Goal: Task Accomplishment & Management: Use online tool/utility

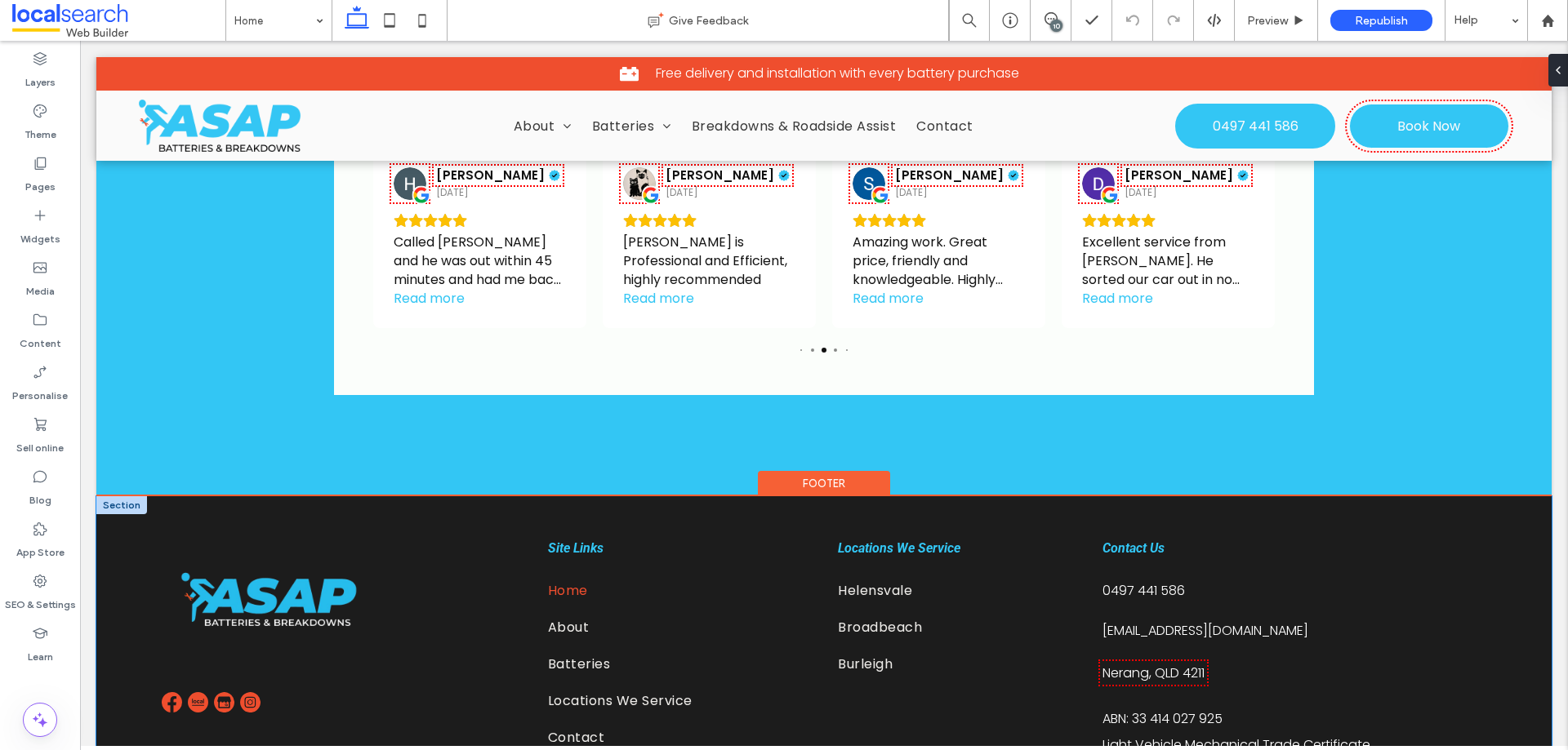
scroll to position [3276, 0]
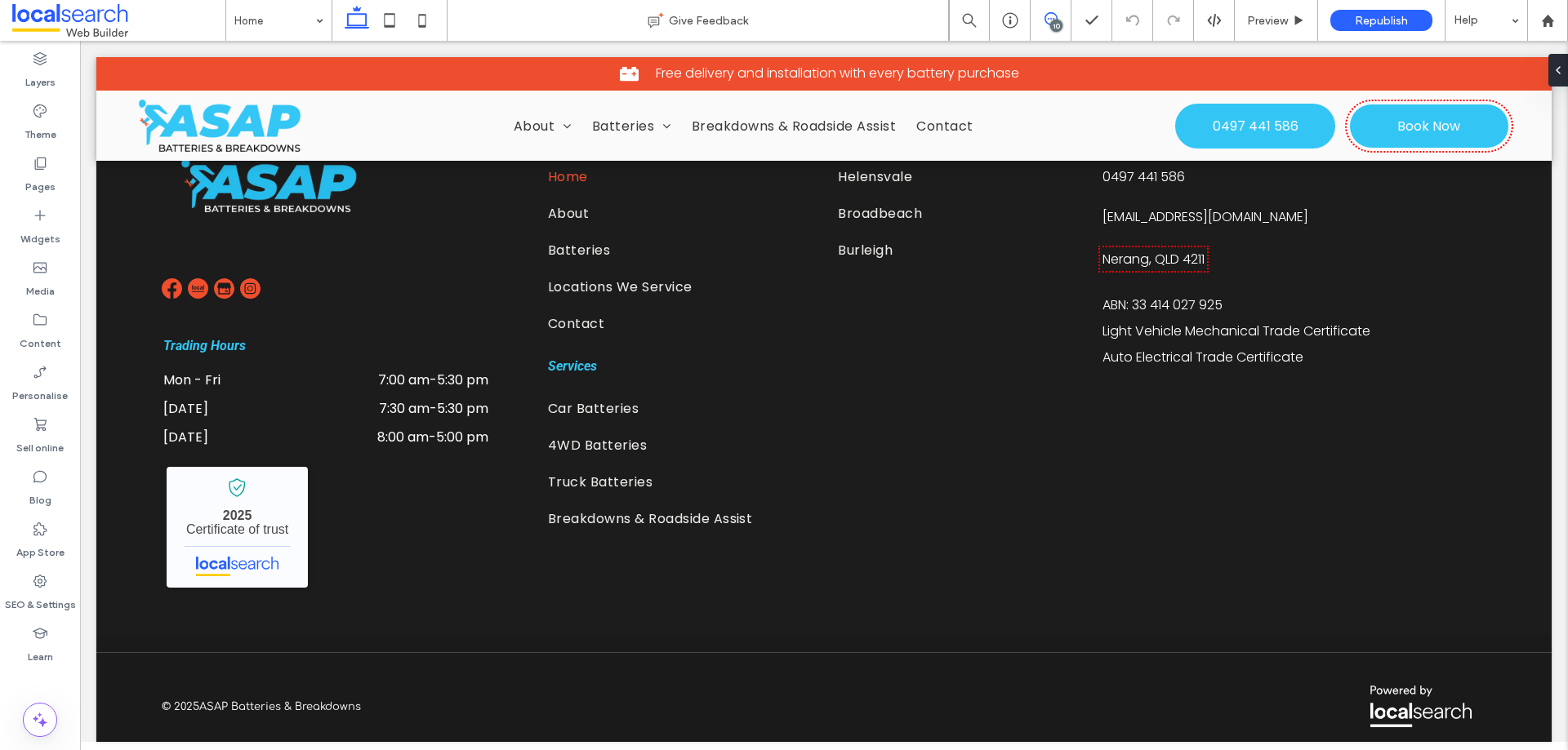
drag, startPoint x: 1061, startPoint y: 16, endPoint x: 993, endPoint y: 0, distance: 69.9
click at [1061, 16] on span at bounding box center [1051, 19] width 40 height 13
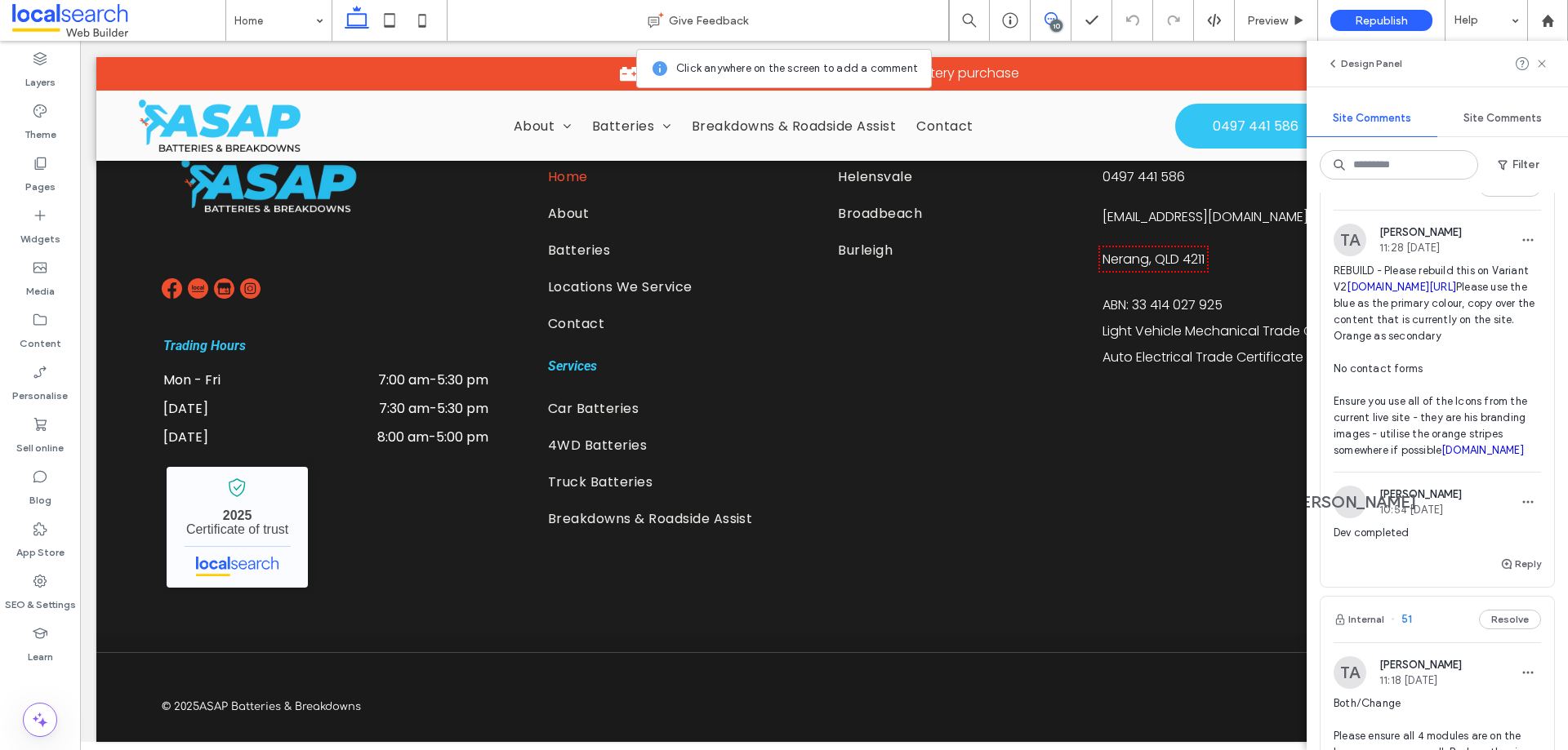
scroll to position [82, 0]
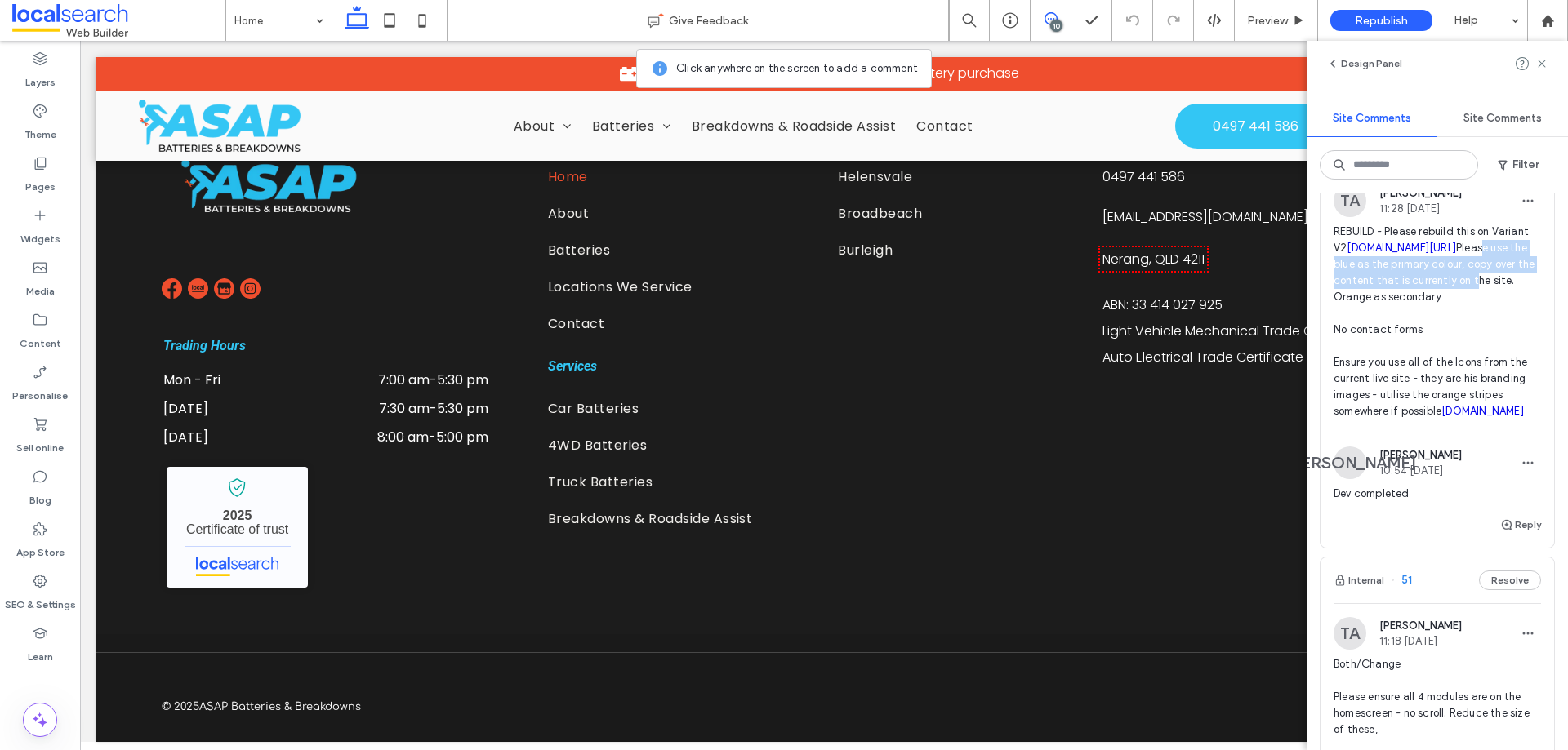
drag, startPoint x: 1348, startPoint y: 348, endPoint x: 1393, endPoint y: 376, distance: 53.0
click at [1393, 376] on span "REBUILD - Please rebuild this on Variant V2 webbuilder.localsearch.com.au/previ…" at bounding box center [1438, 322] width 208 height 196
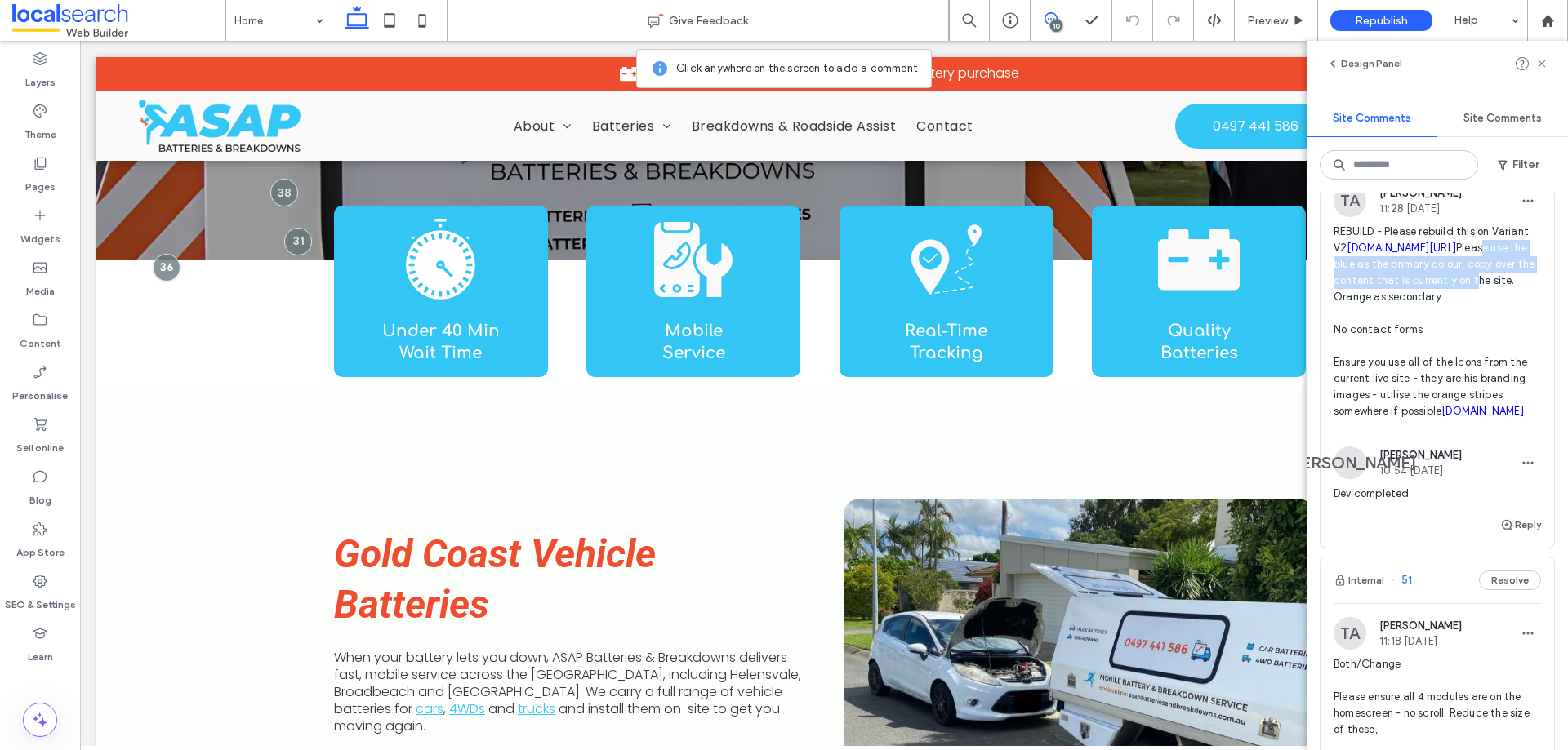
scroll to position [0, 0]
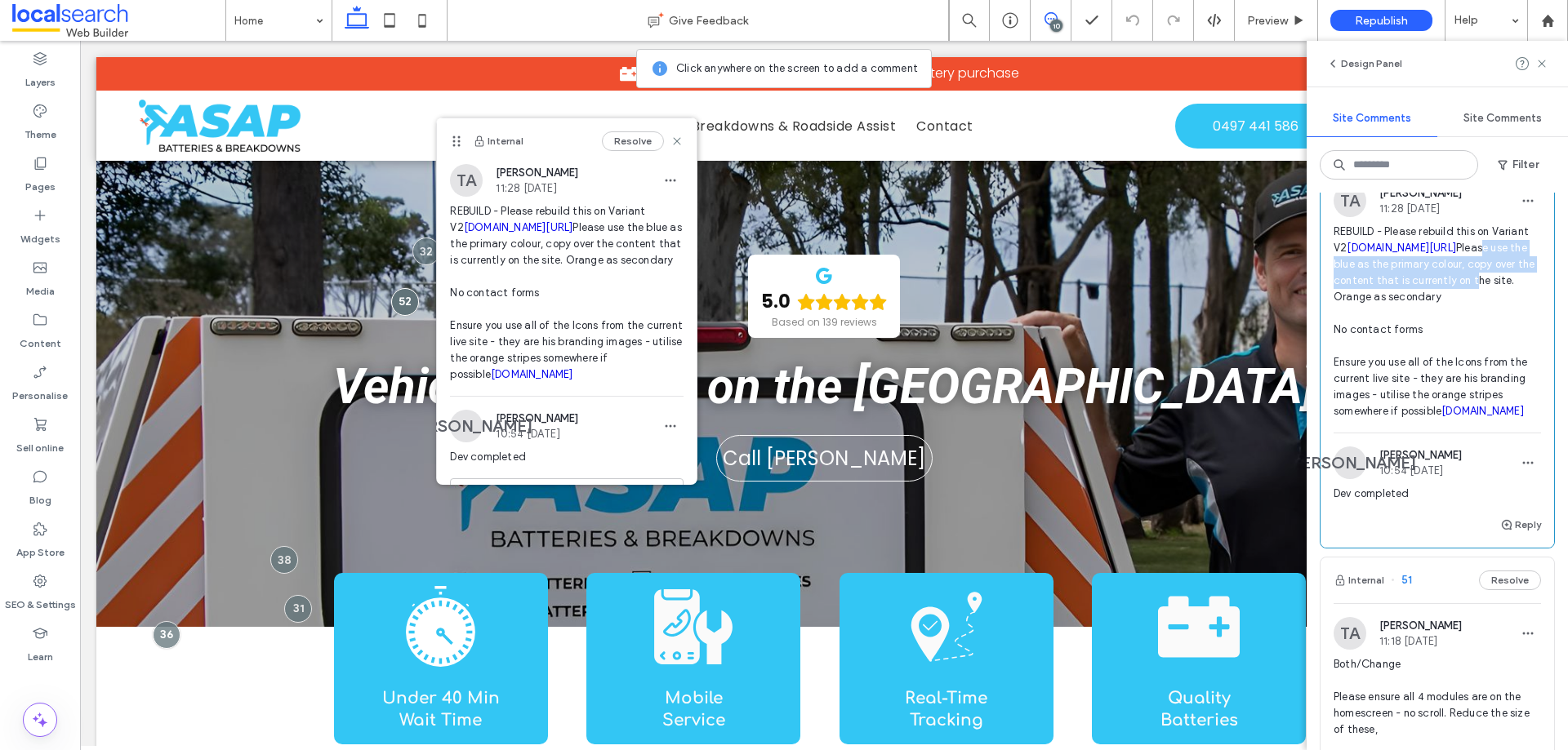
click at [1441, 417] on link "[DOMAIN_NAME]" at bounding box center [1482, 410] width 83 height 12
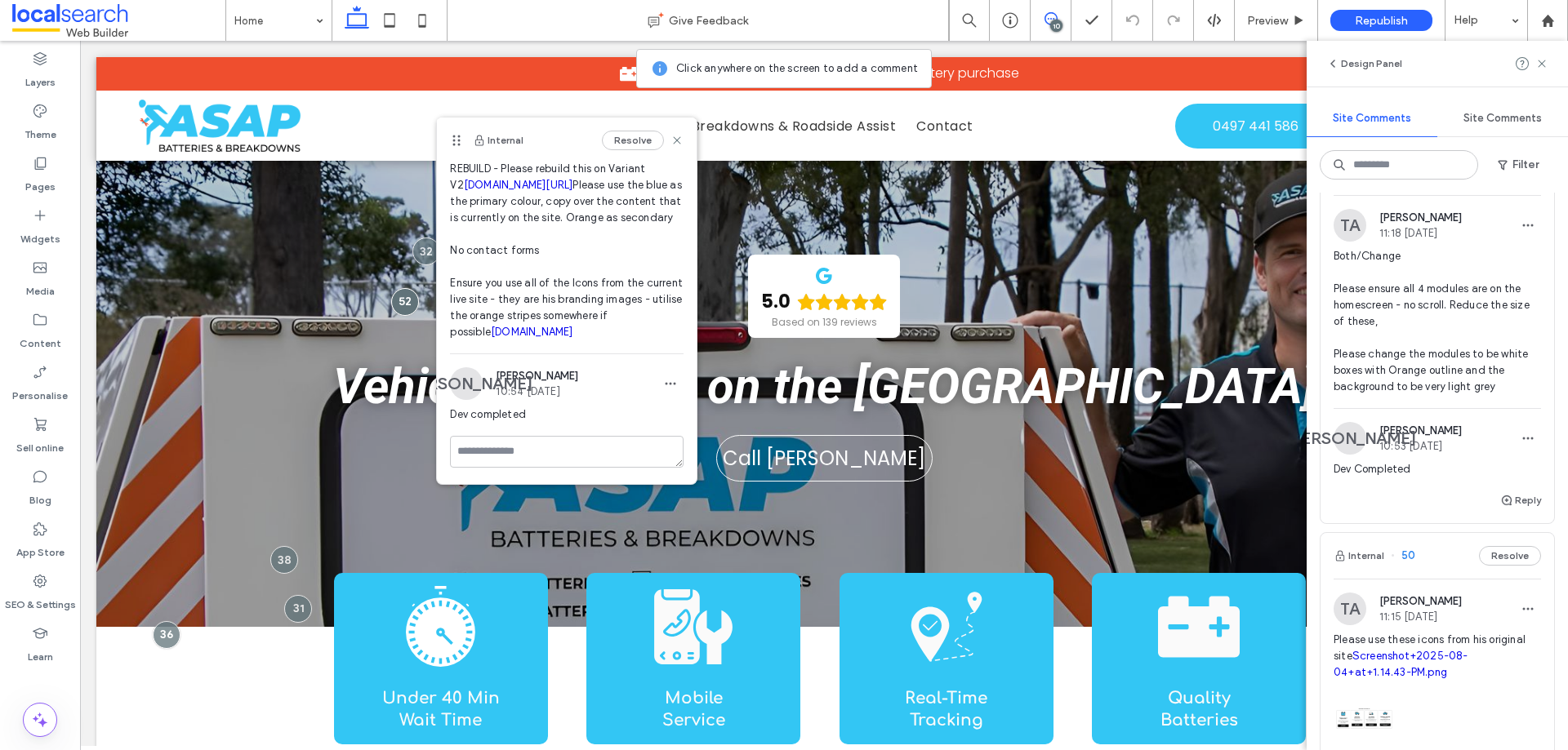
scroll to position [59, 0]
click at [1440, 195] on div "Internal 51 Resolve" at bounding box center [1437, 172] width 233 height 46
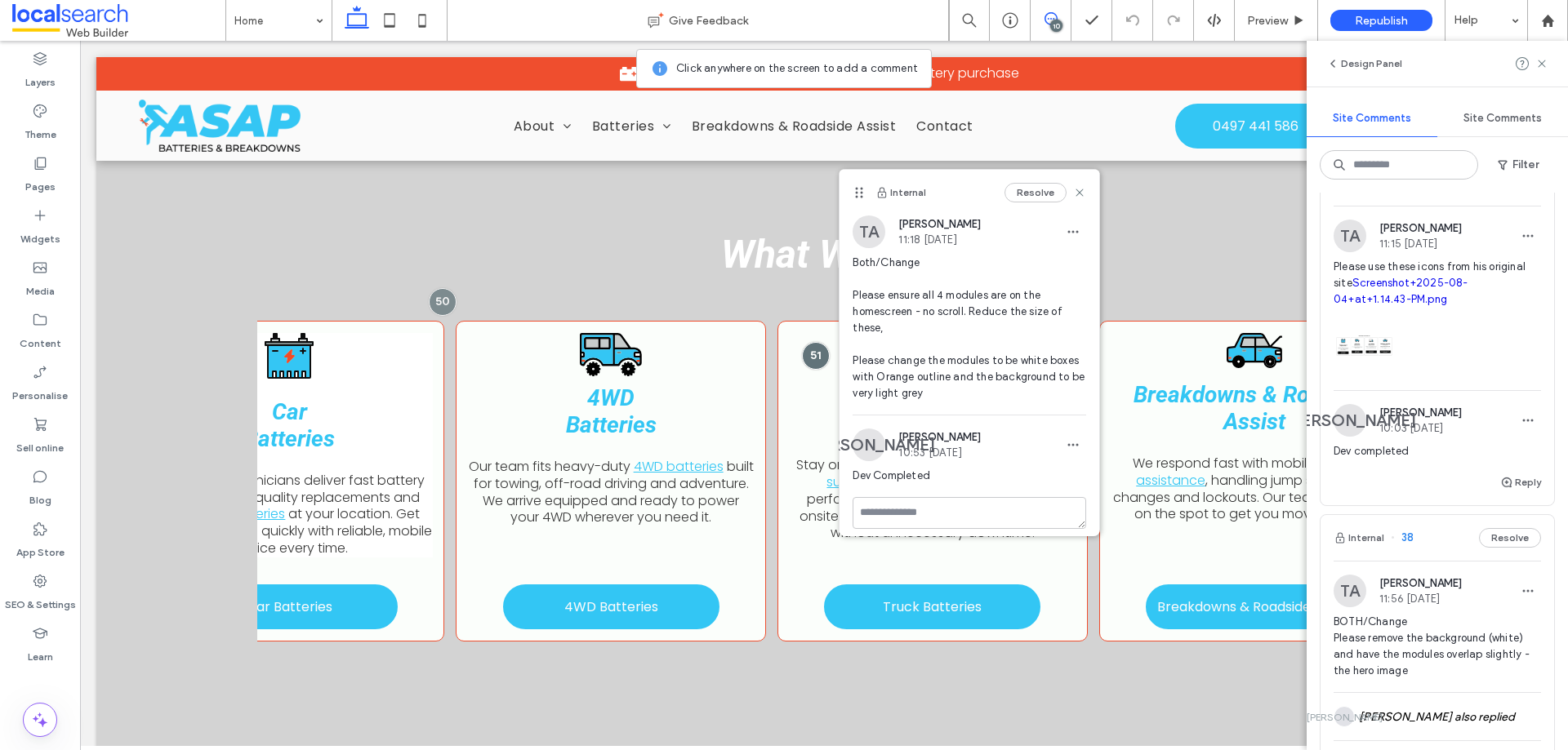
scroll to position [817, 0]
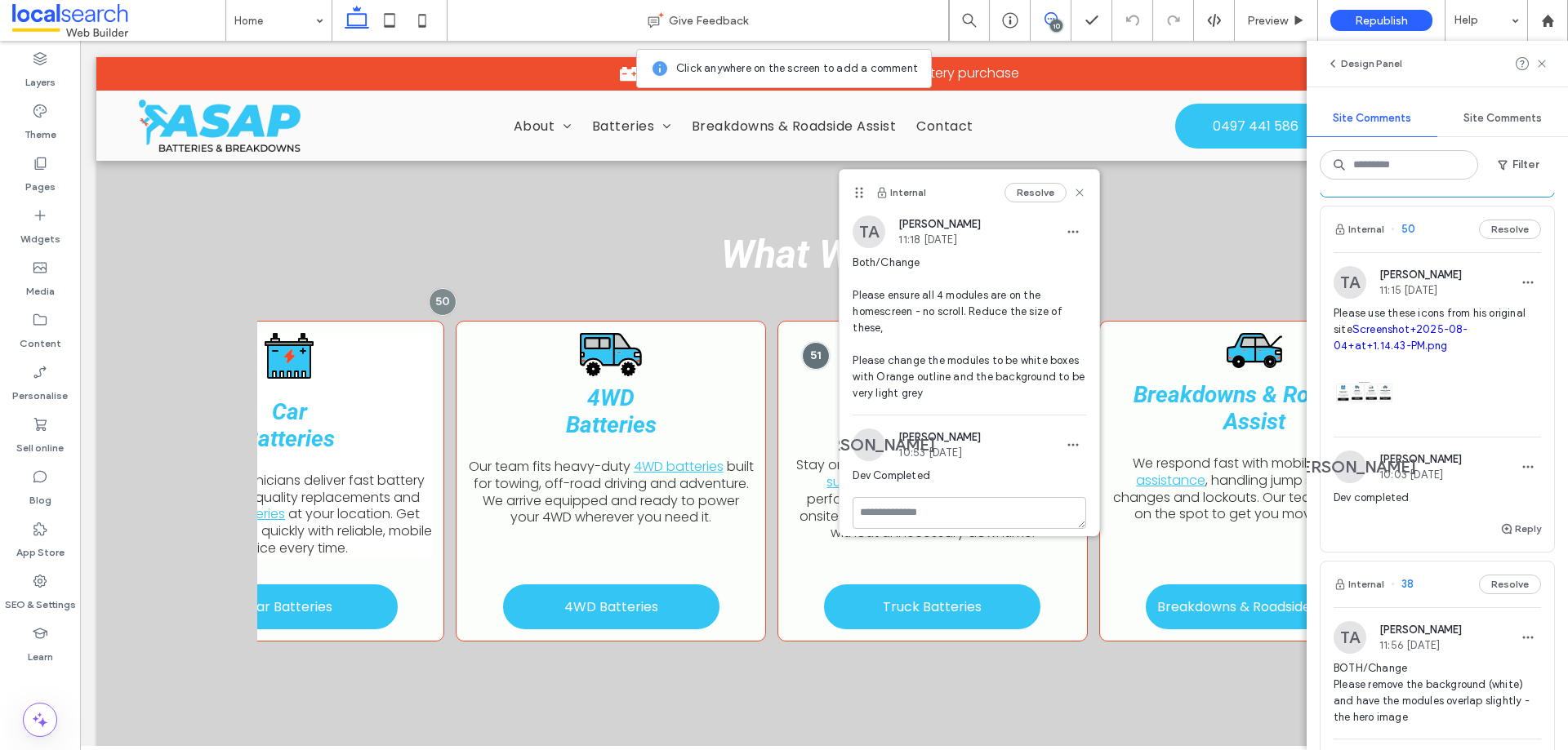
click at [1424, 352] on link "Screenshot+2025-08-04+at+1.14.43-PM.png" at bounding box center [1401, 338] width 135 height 29
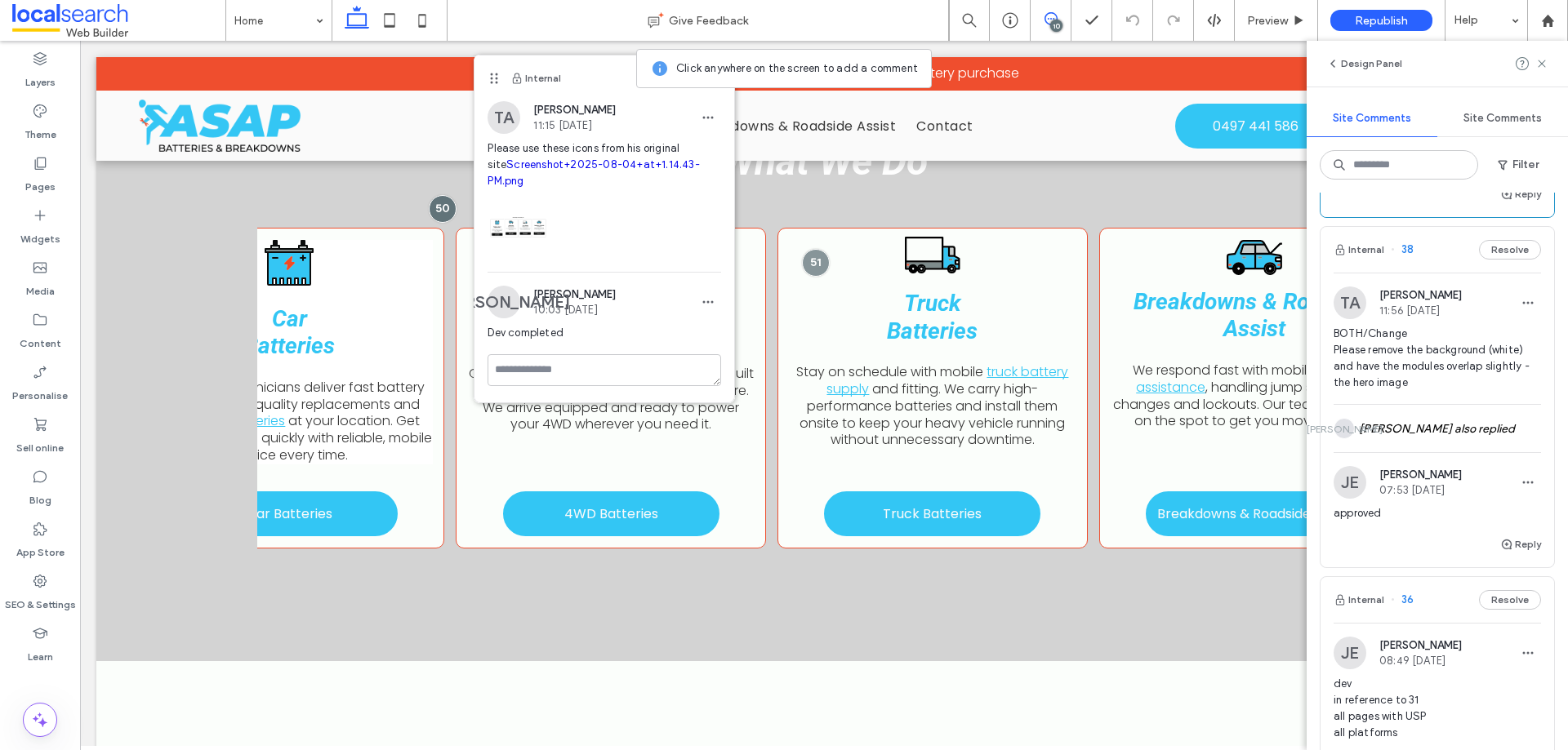
scroll to position [1225, 0]
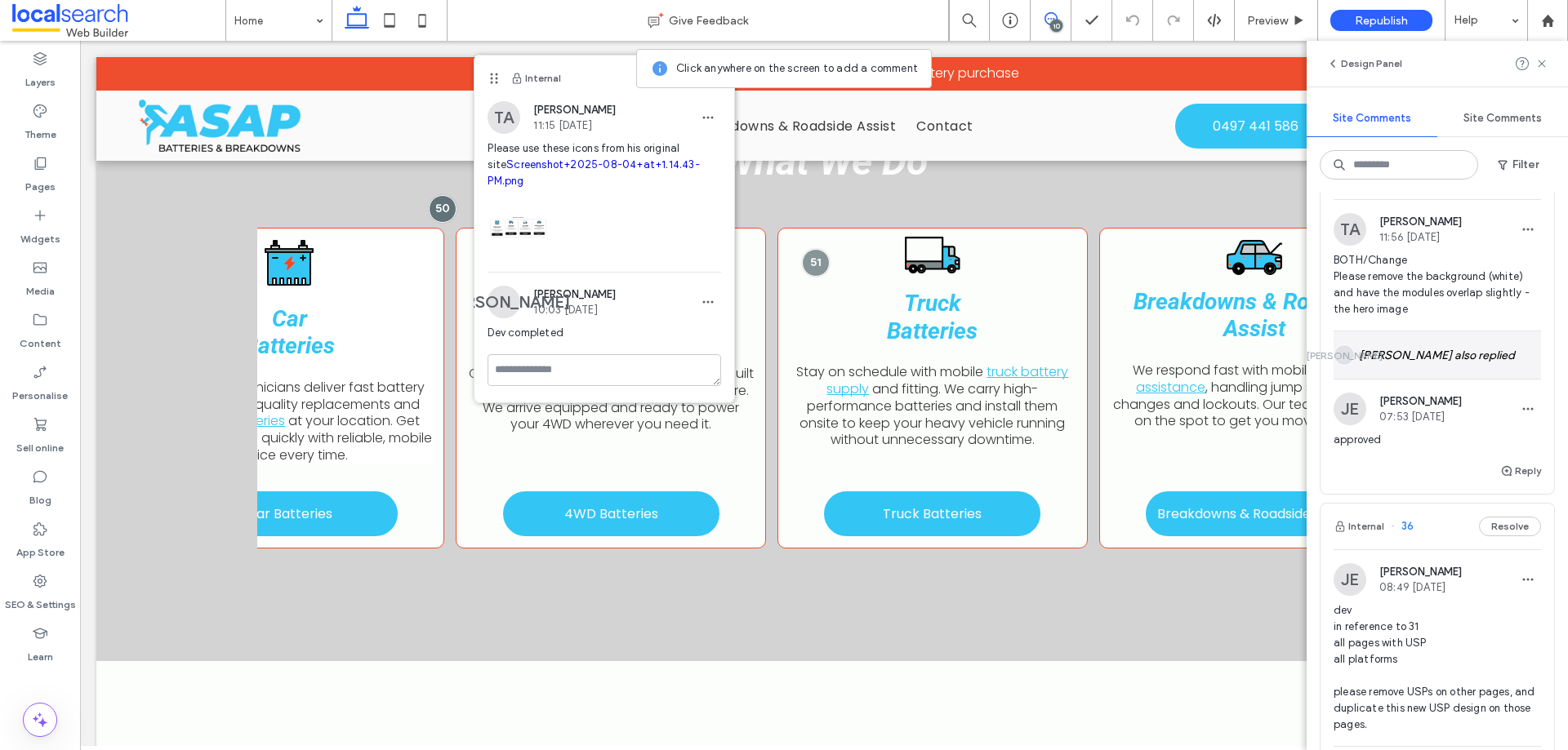
click at [1438, 379] on div "JO Jarod Ong also replied" at bounding box center [1438, 355] width 208 height 48
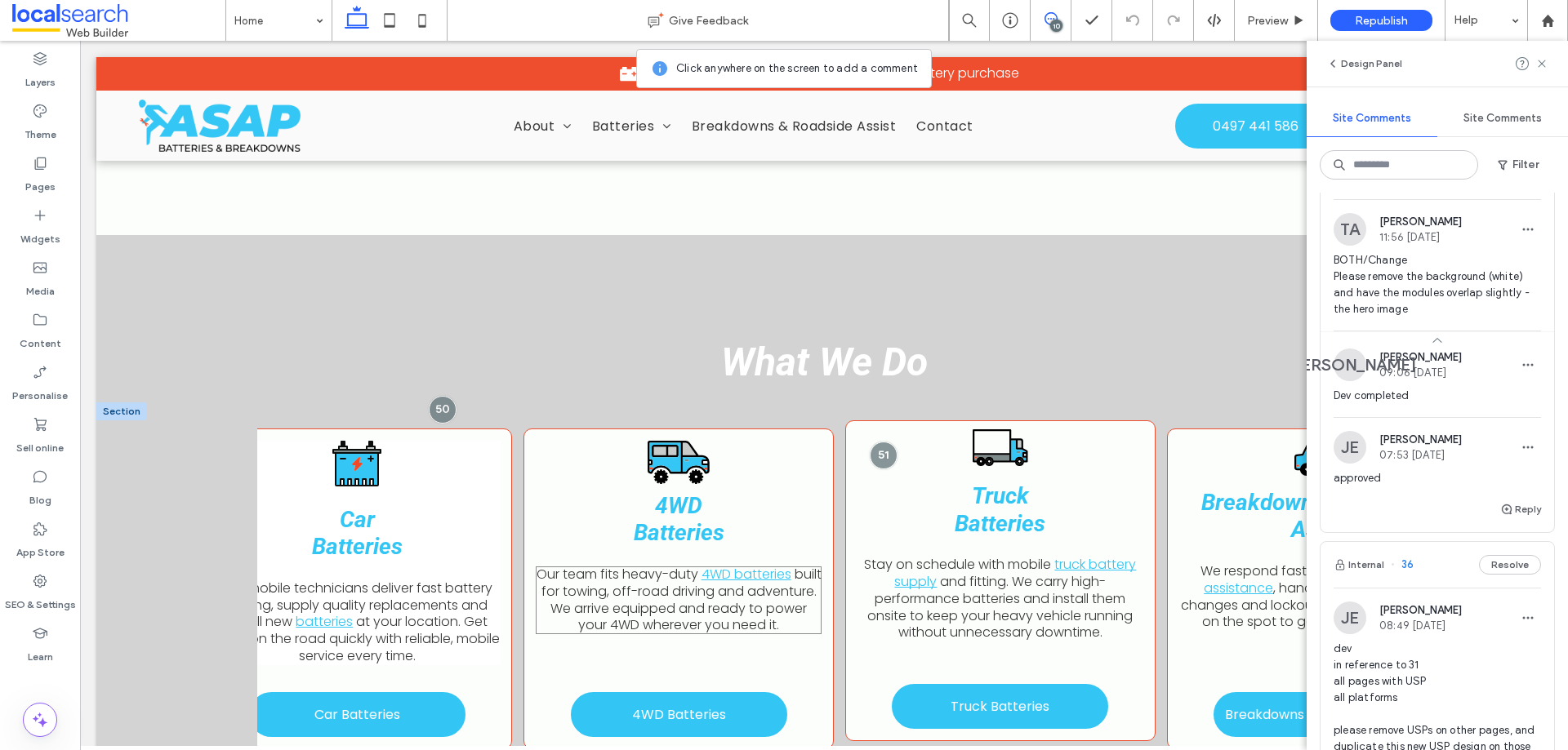
scroll to position [0, 158]
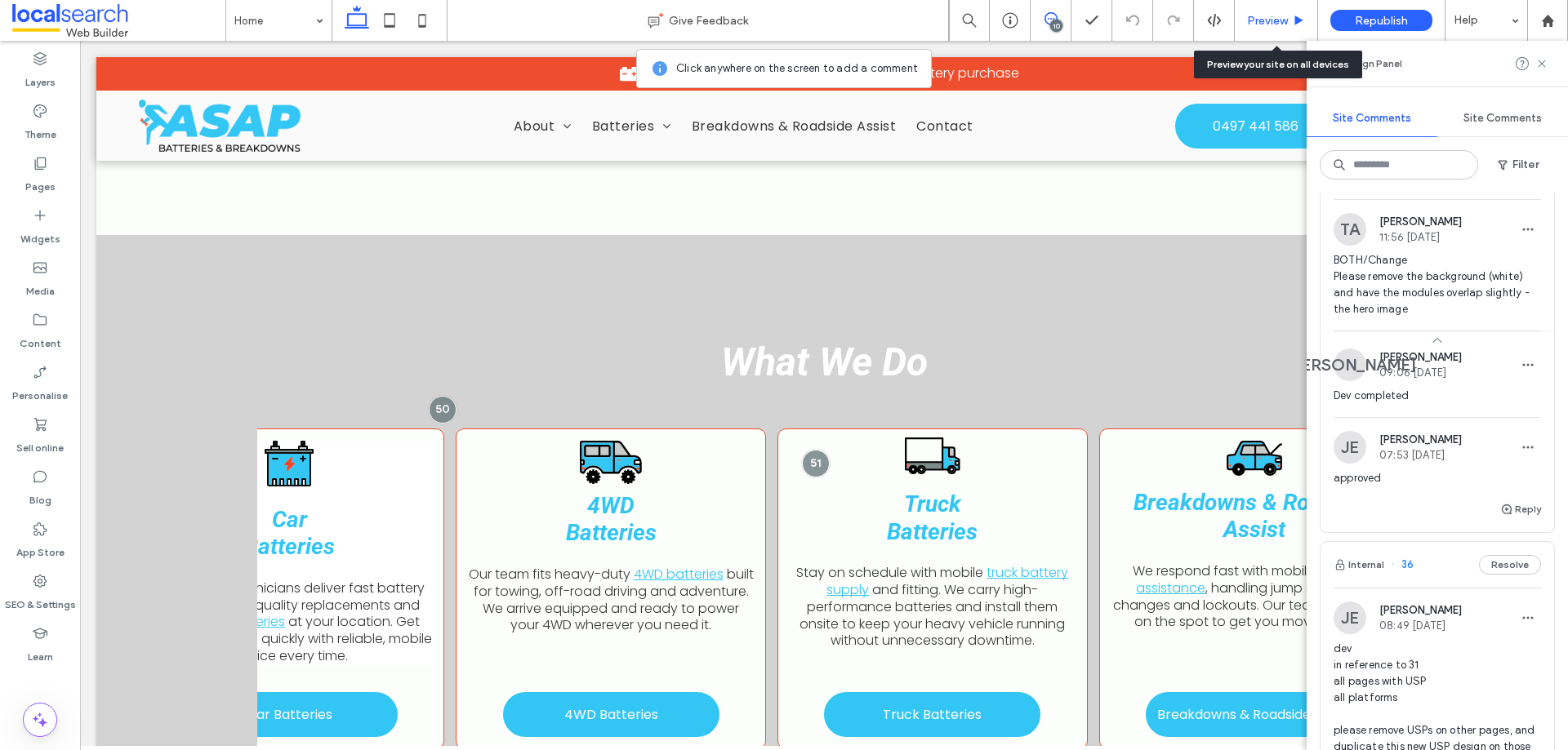
click at [1264, 14] on span "Preview" at bounding box center [1267, 21] width 41 height 14
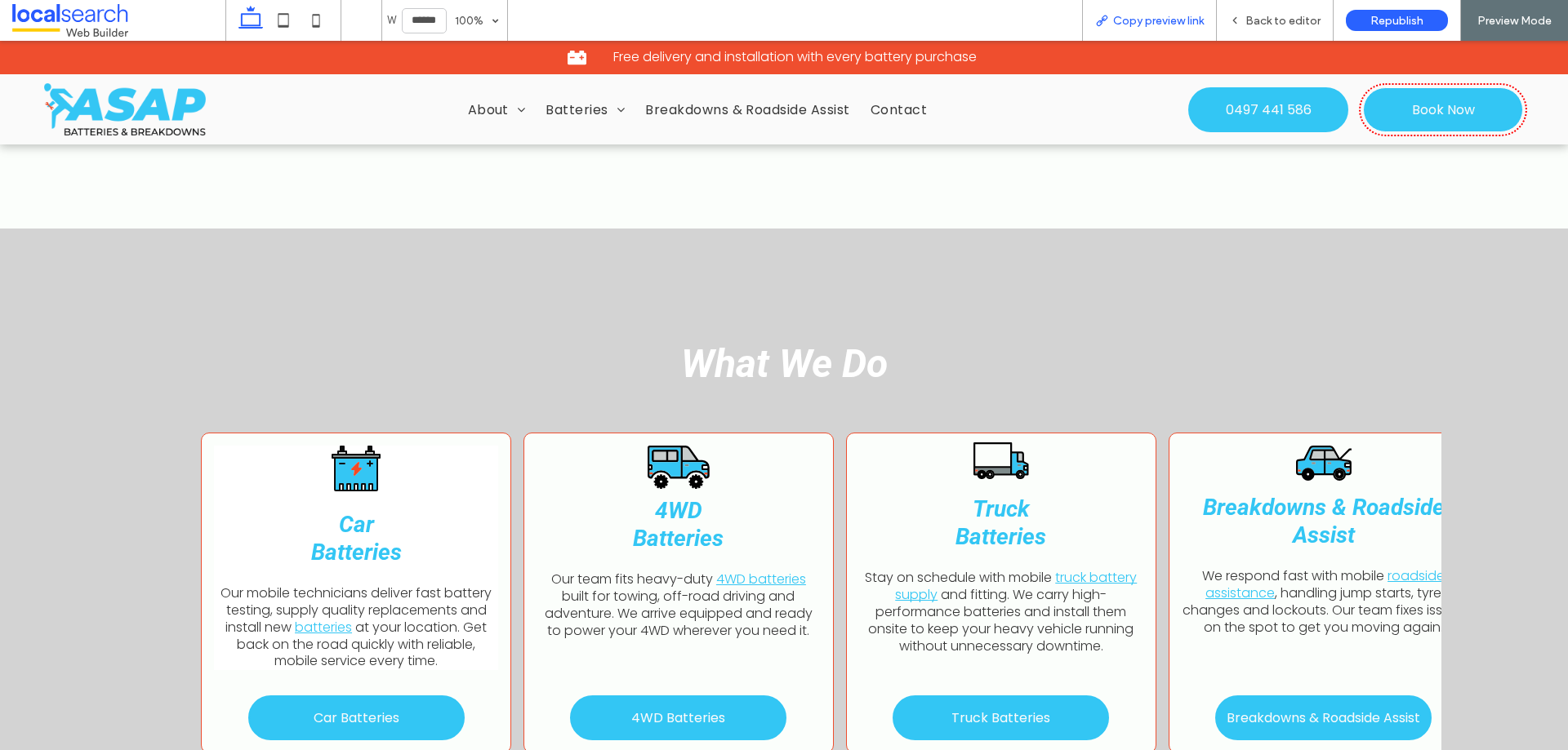
click at [1133, 26] on span "Copy preview link" at bounding box center [1158, 21] width 90 height 14
click at [1301, 18] on span "Back to editor" at bounding box center [1282, 21] width 75 height 14
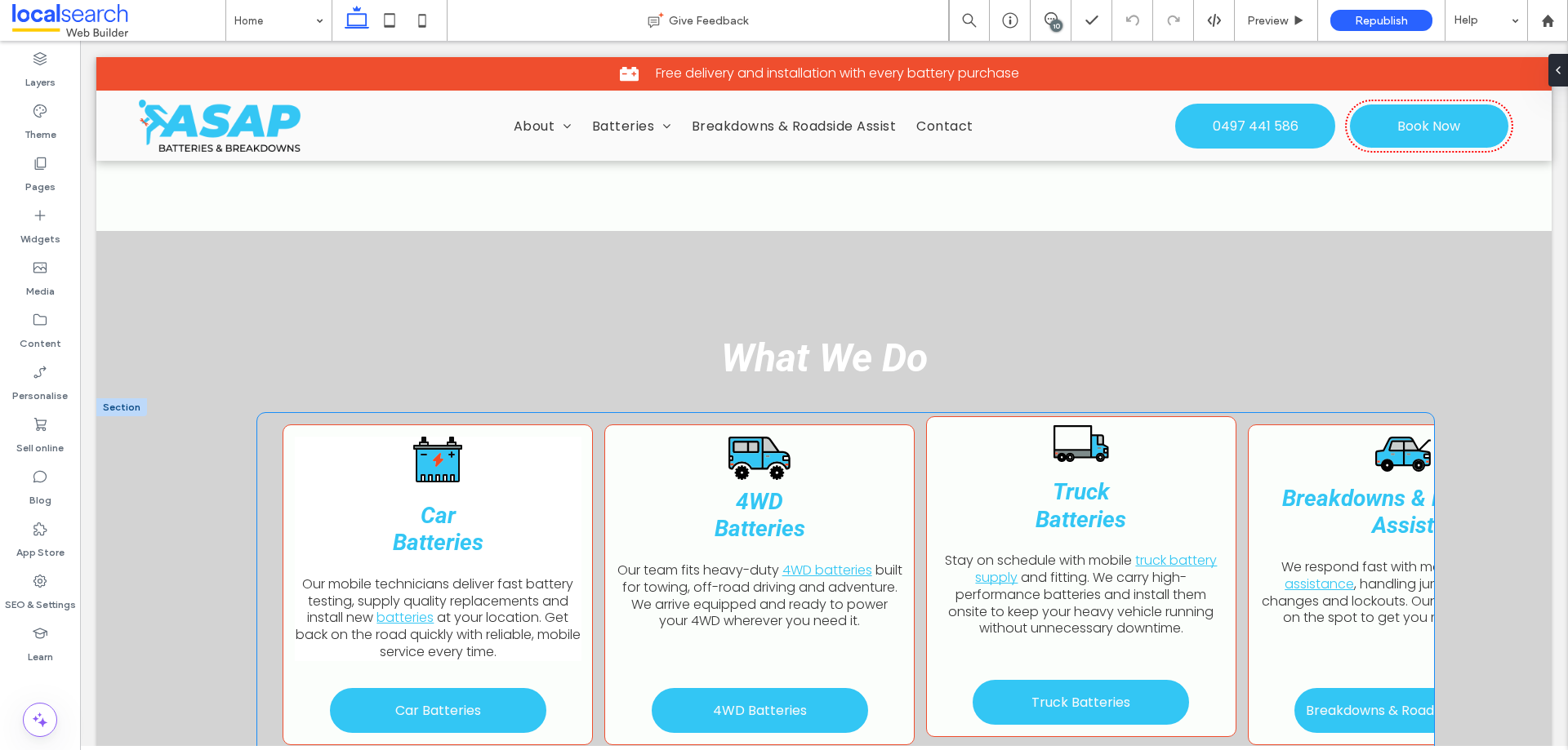
scroll to position [1189, 0]
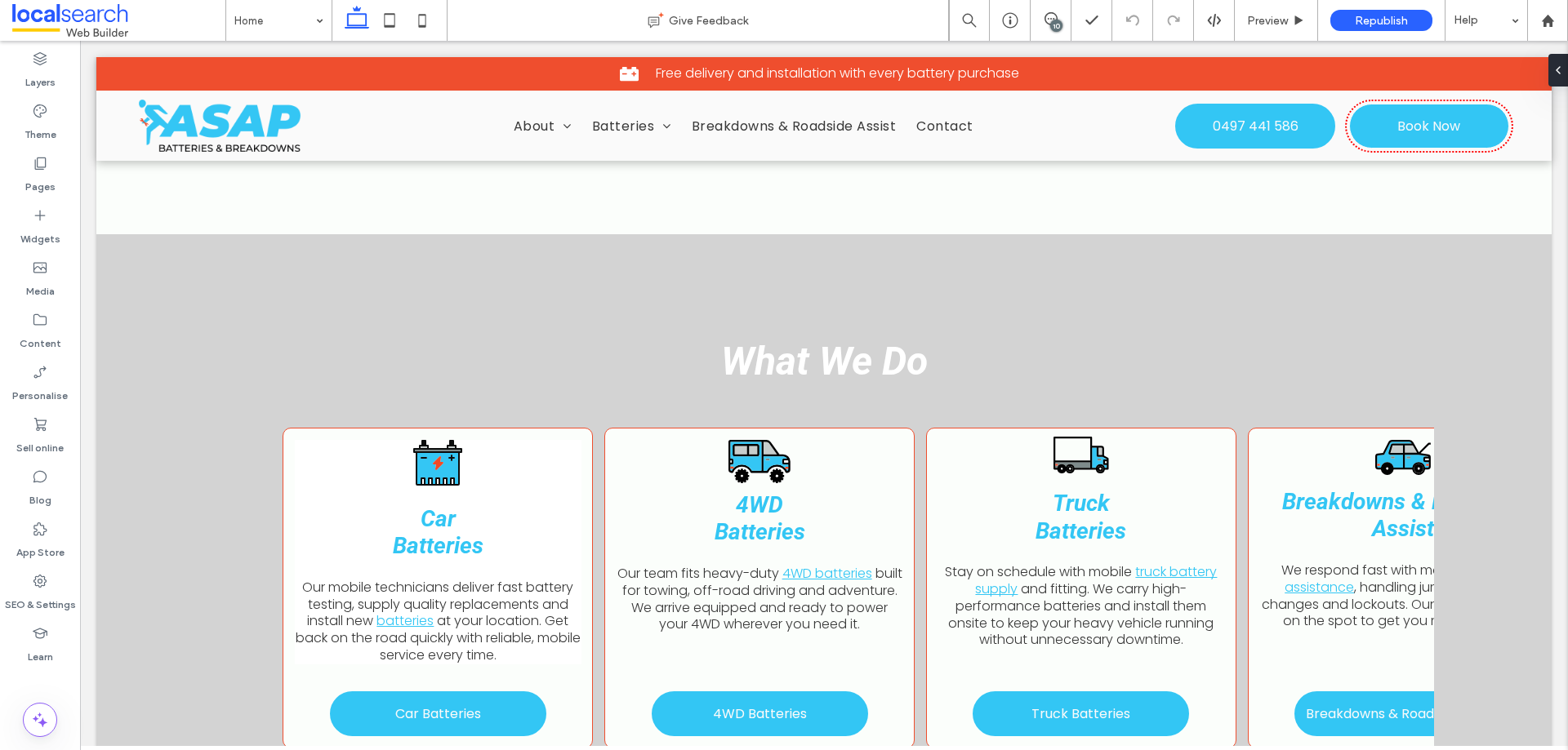
click at [1059, 20] on div "10" at bounding box center [1056, 26] width 12 height 12
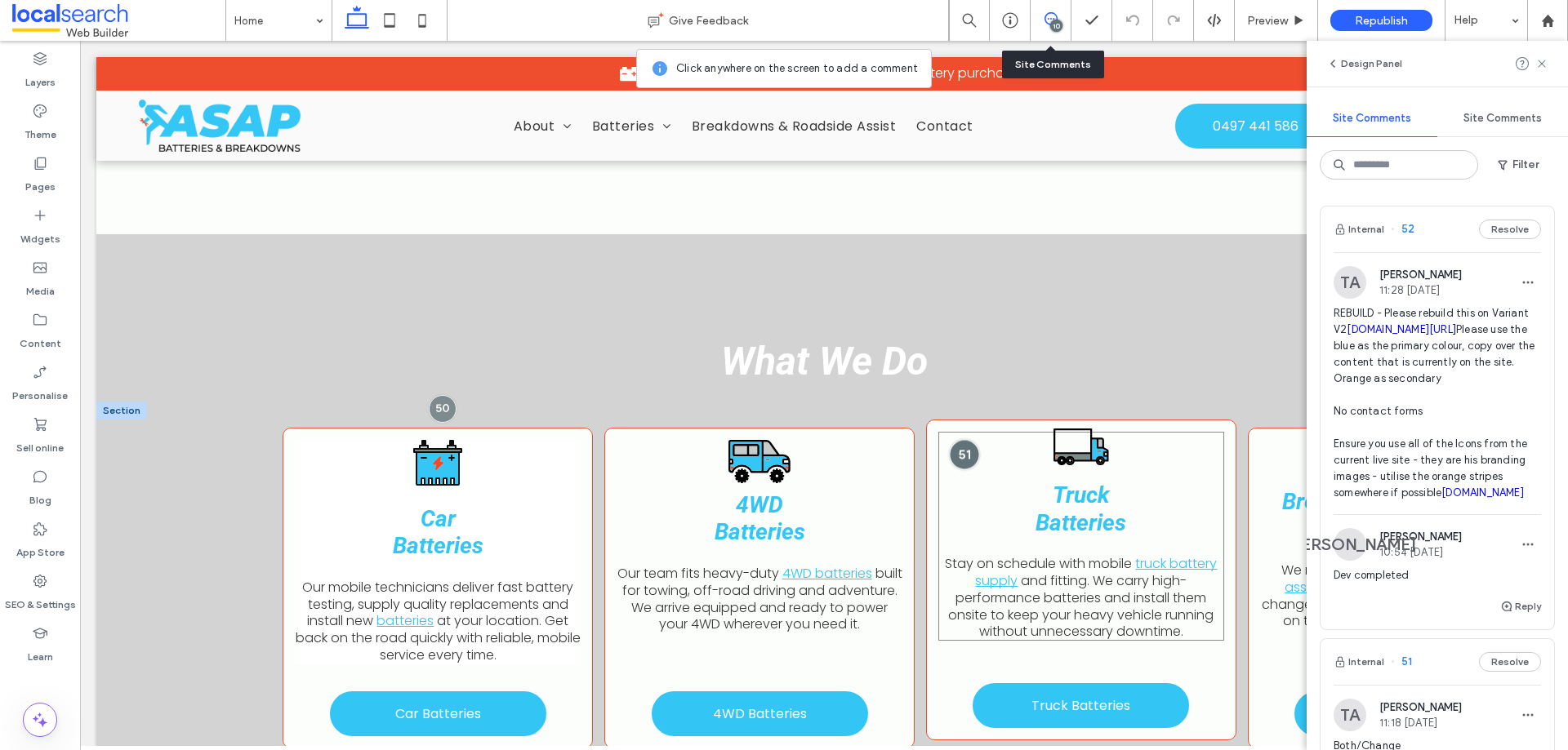
click at [958, 460] on div at bounding box center [964, 455] width 30 height 30
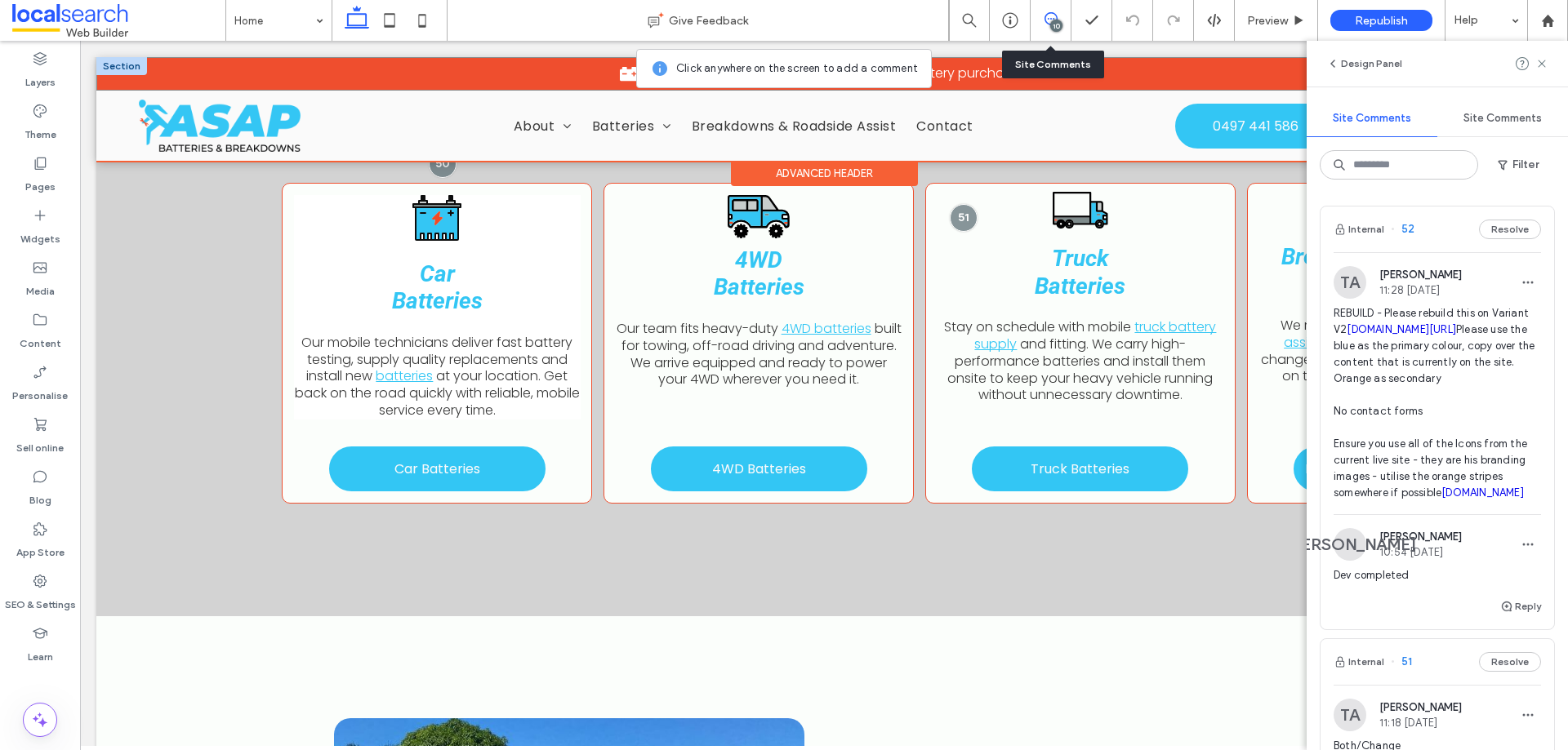
scroll to position [0, 0]
drag, startPoint x: 387, startPoint y: 16, endPoint x: 426, endPoint y: 49, distance: 51.1
click at [387, 16] on icon at bounding box center [389, 20] width 32 height 32
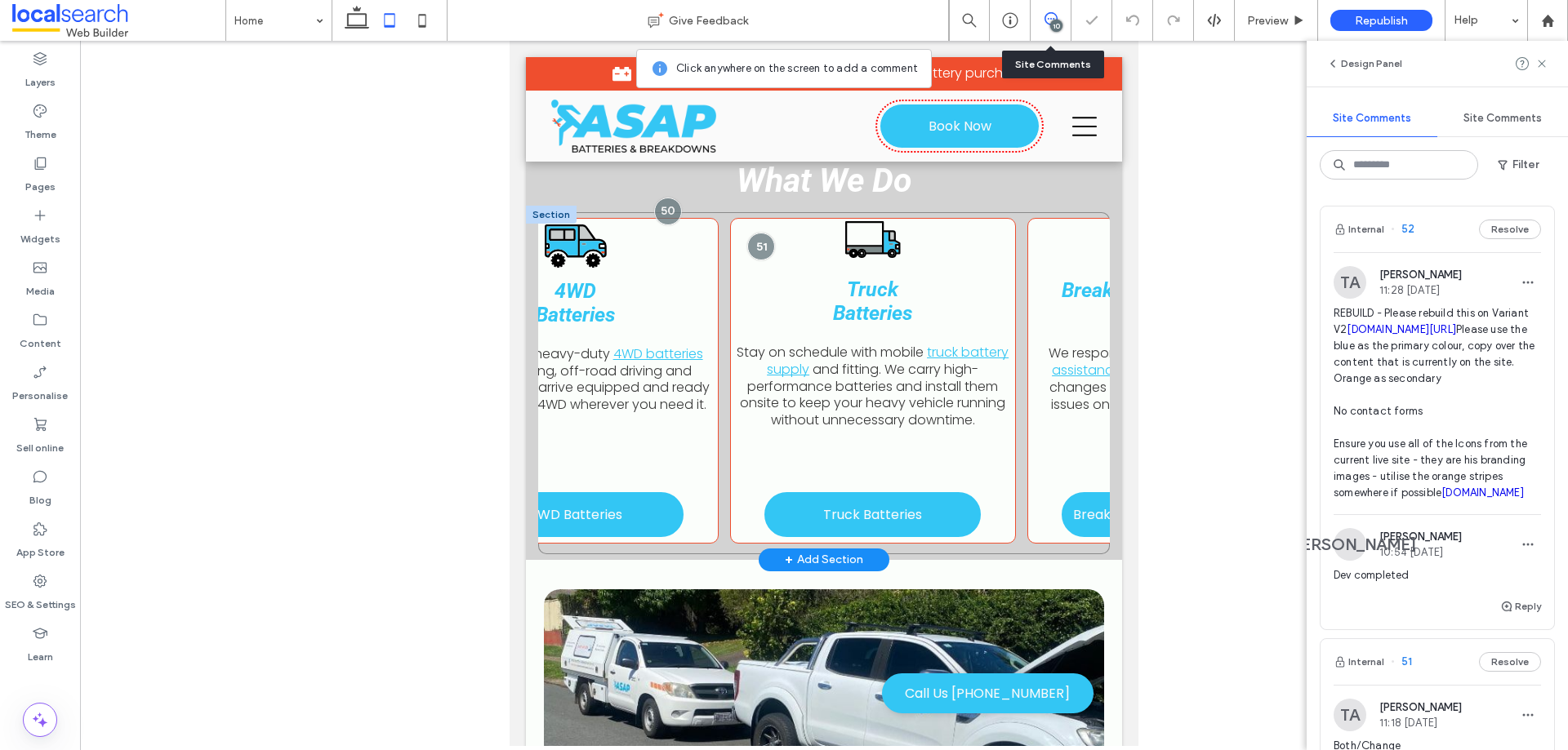
scroll to position [0, 627]
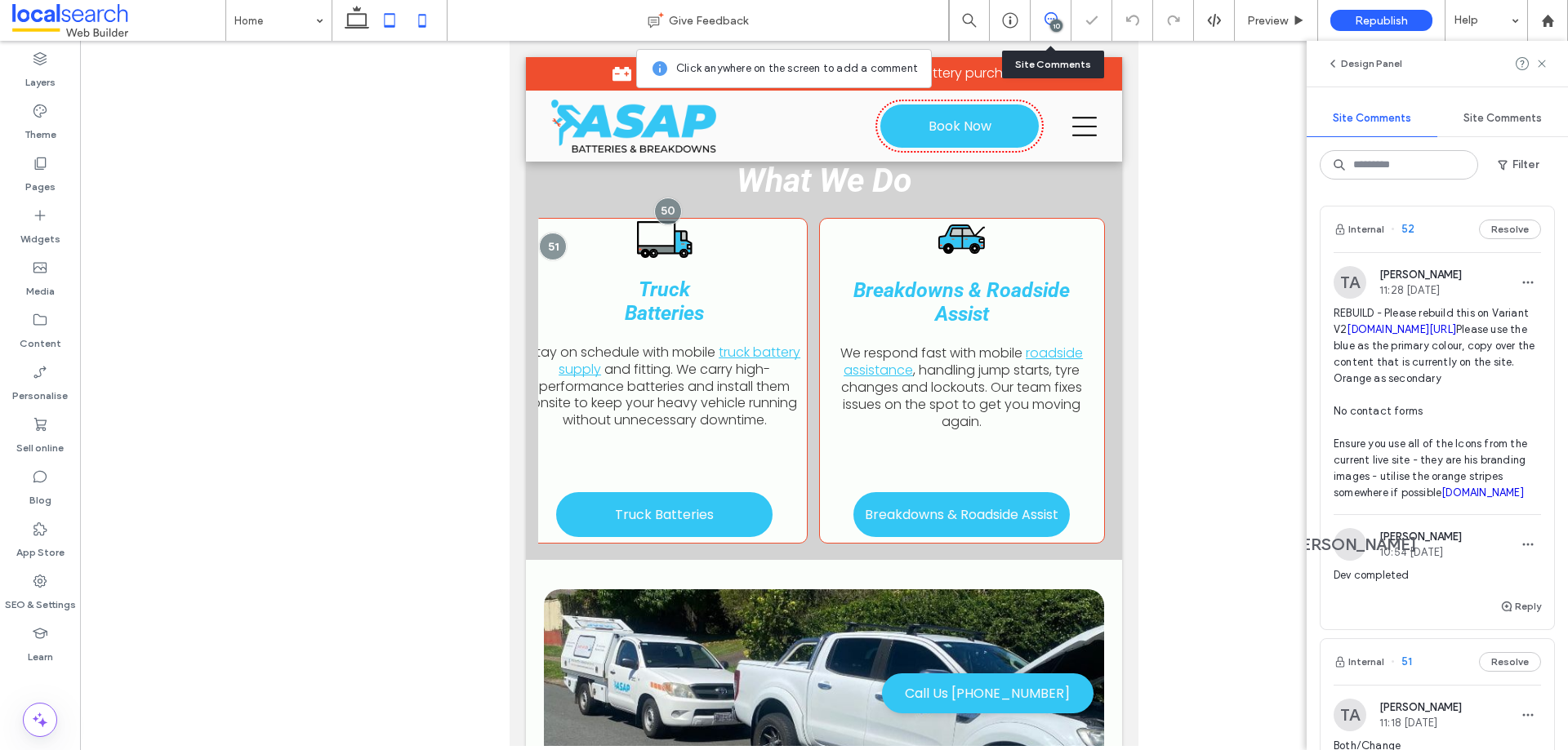
drag, startPoint x: 429, startPoint y: 29, endPoint x: 52, endPoint y: 269, distance: 446.9
click at [429, 29] on icon at bounding box center [422, 20] width 32 height 32
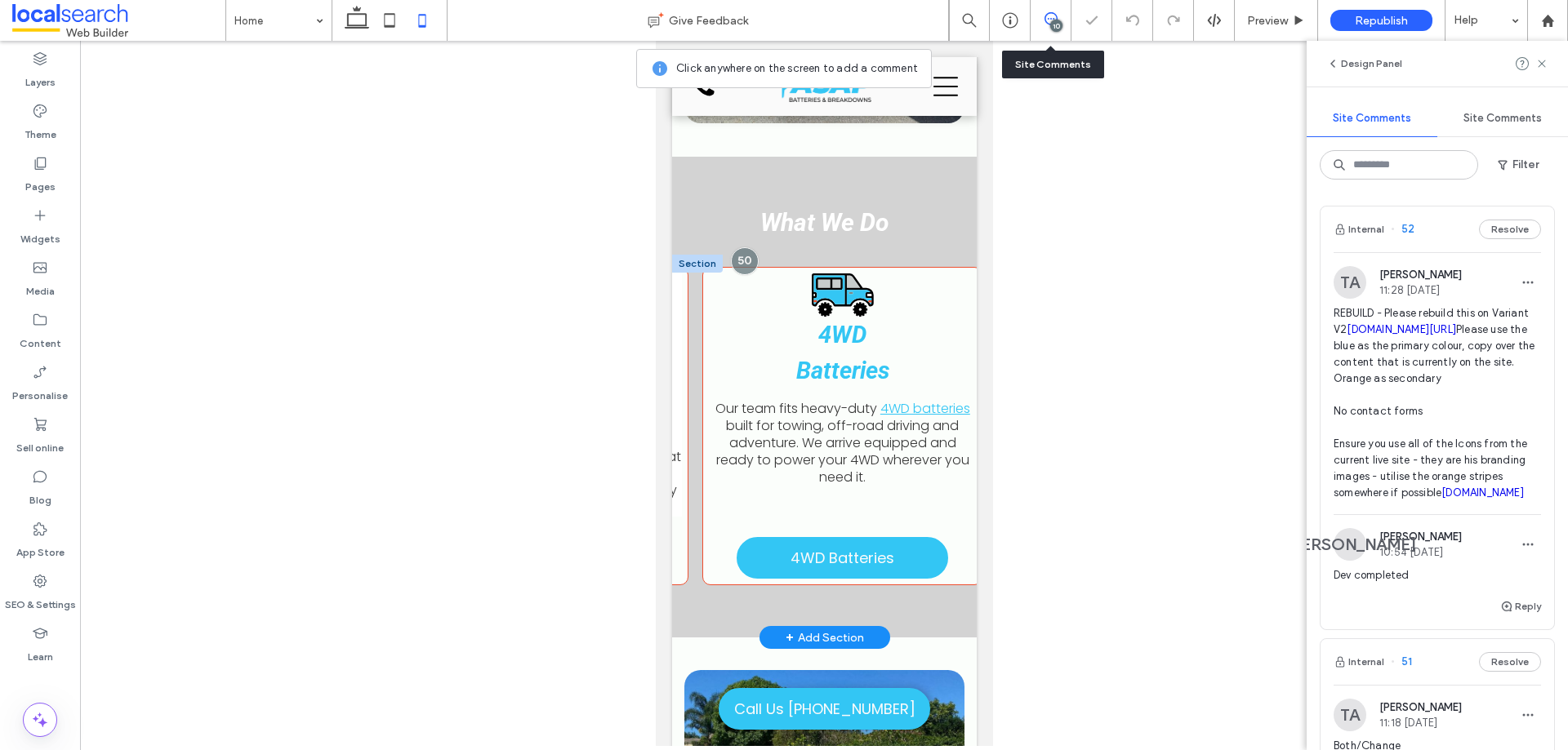
scroll to position [0, 0]
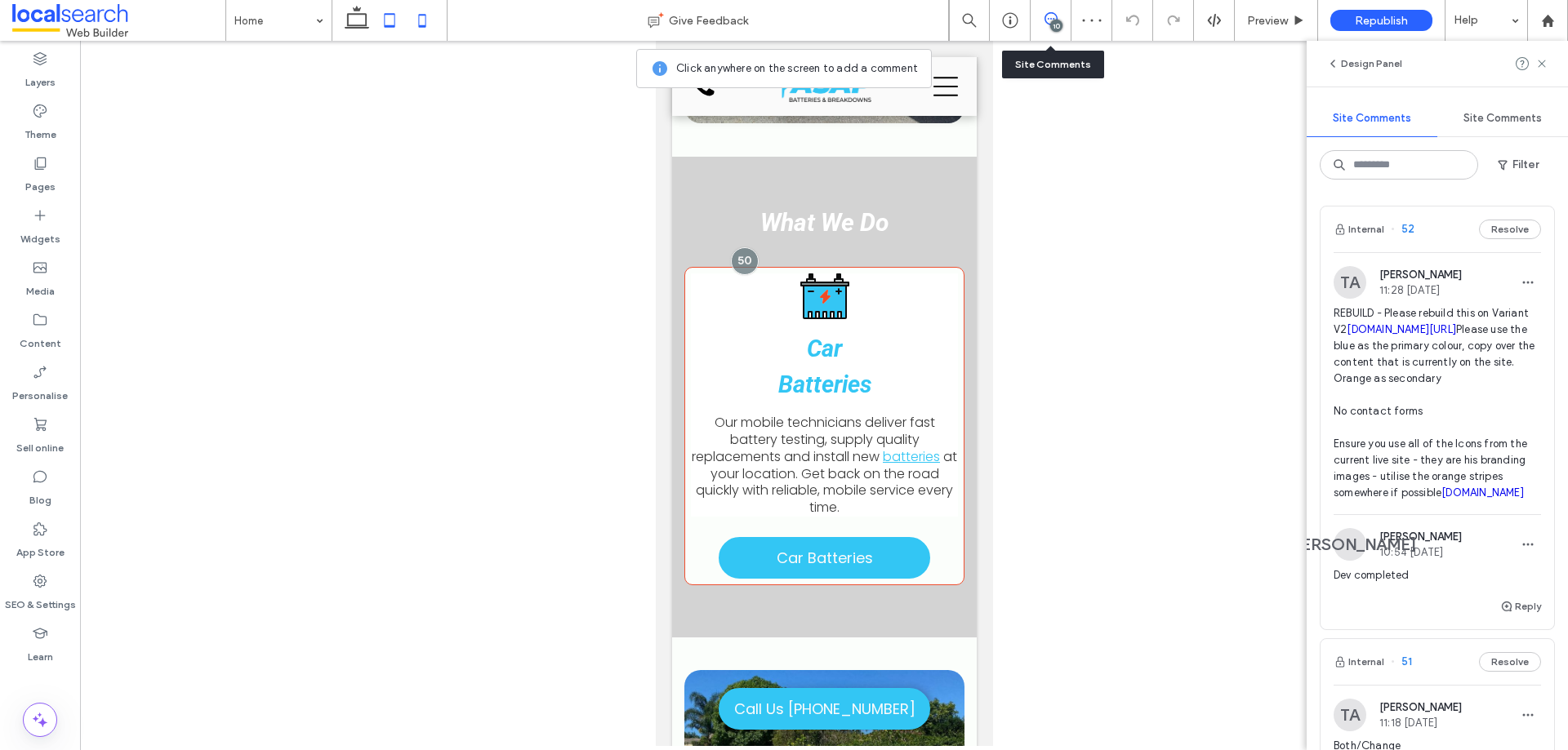
click at [400, 10] on icon at bounding box center [389, 20] width 32 height 32
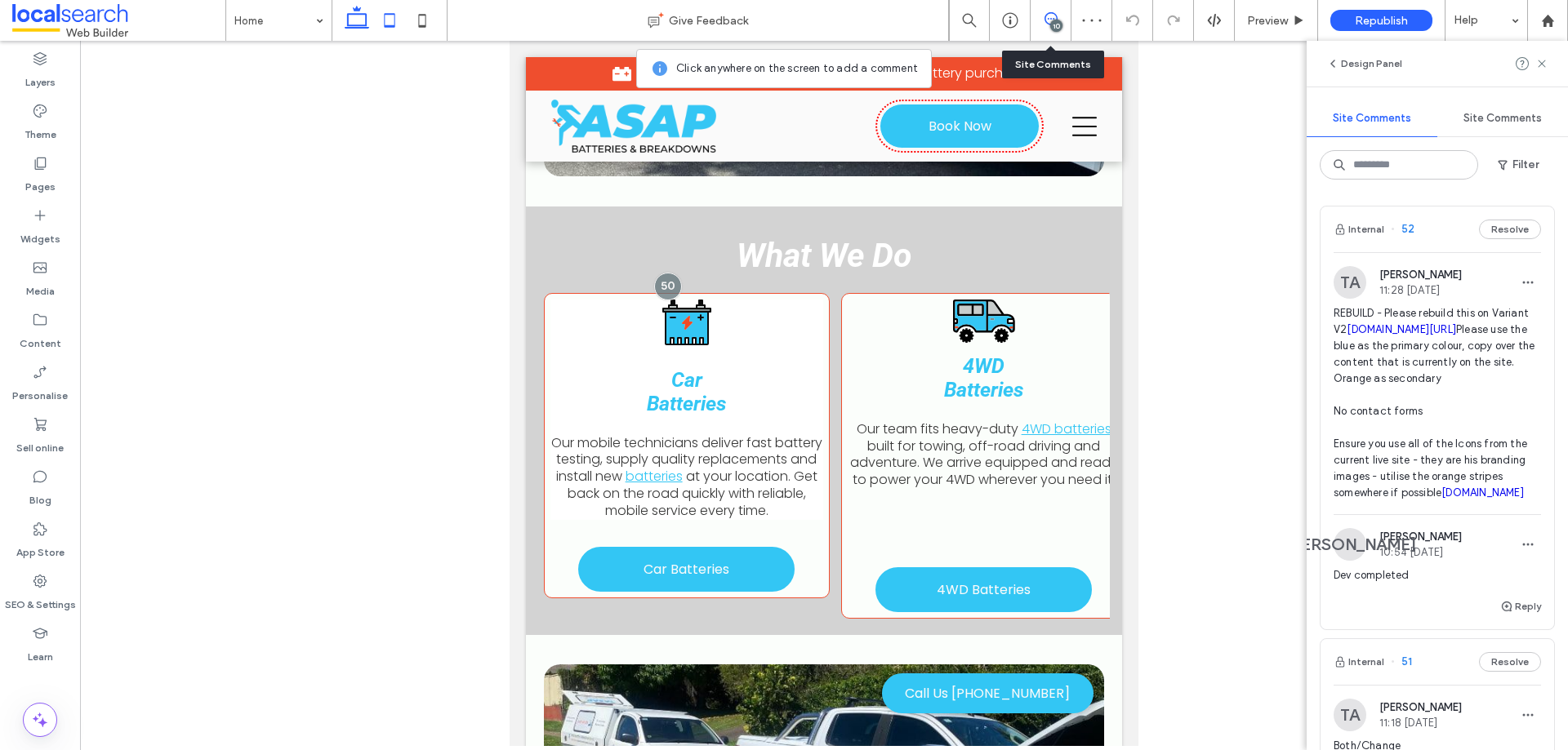
click at [366, 17] on use at bounding box center [357, 17] width 25 height 23
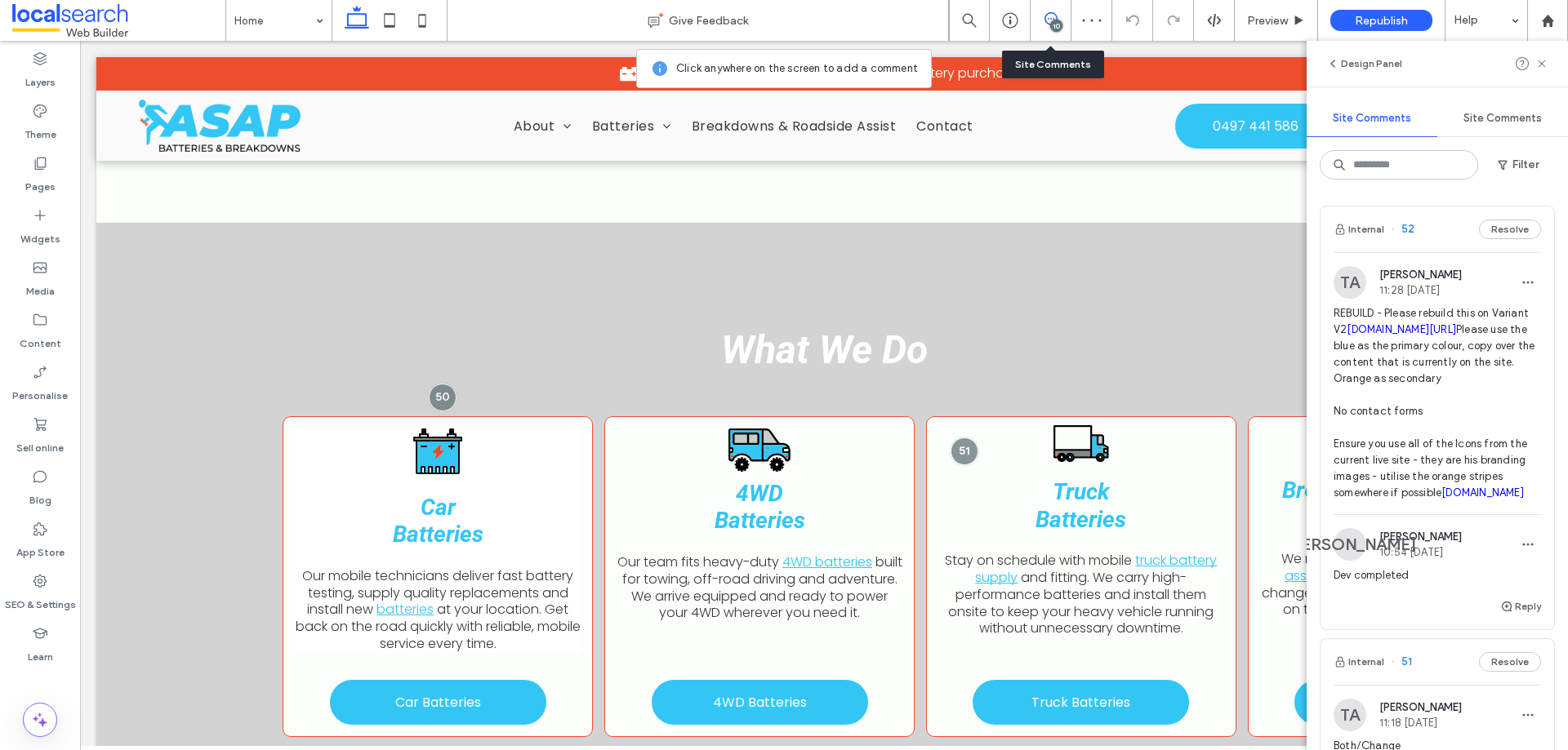
scroll to position [1261, 0]
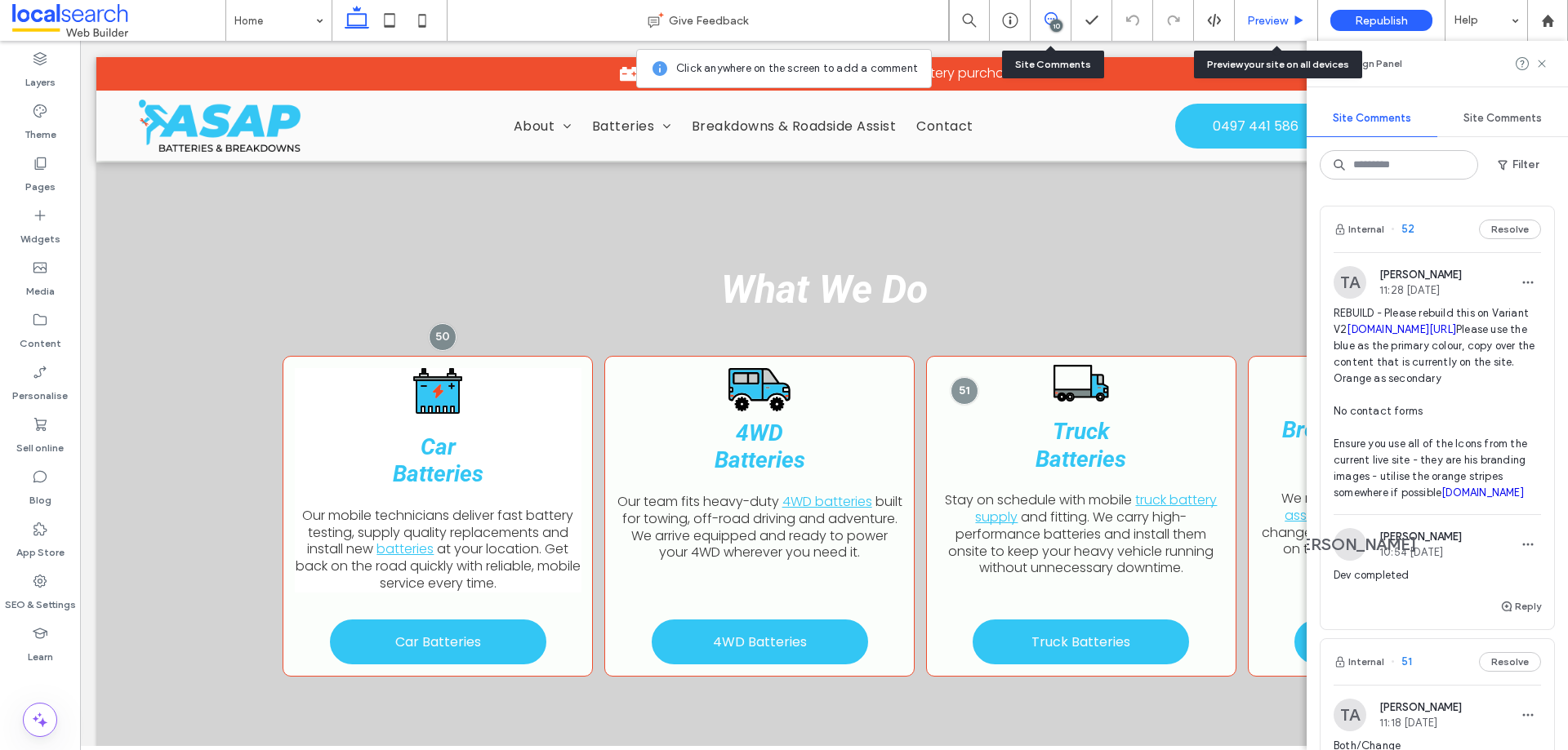
click at [1278, 24] on span "Preview" at bounding box center [1267, 21] width 41 height 14
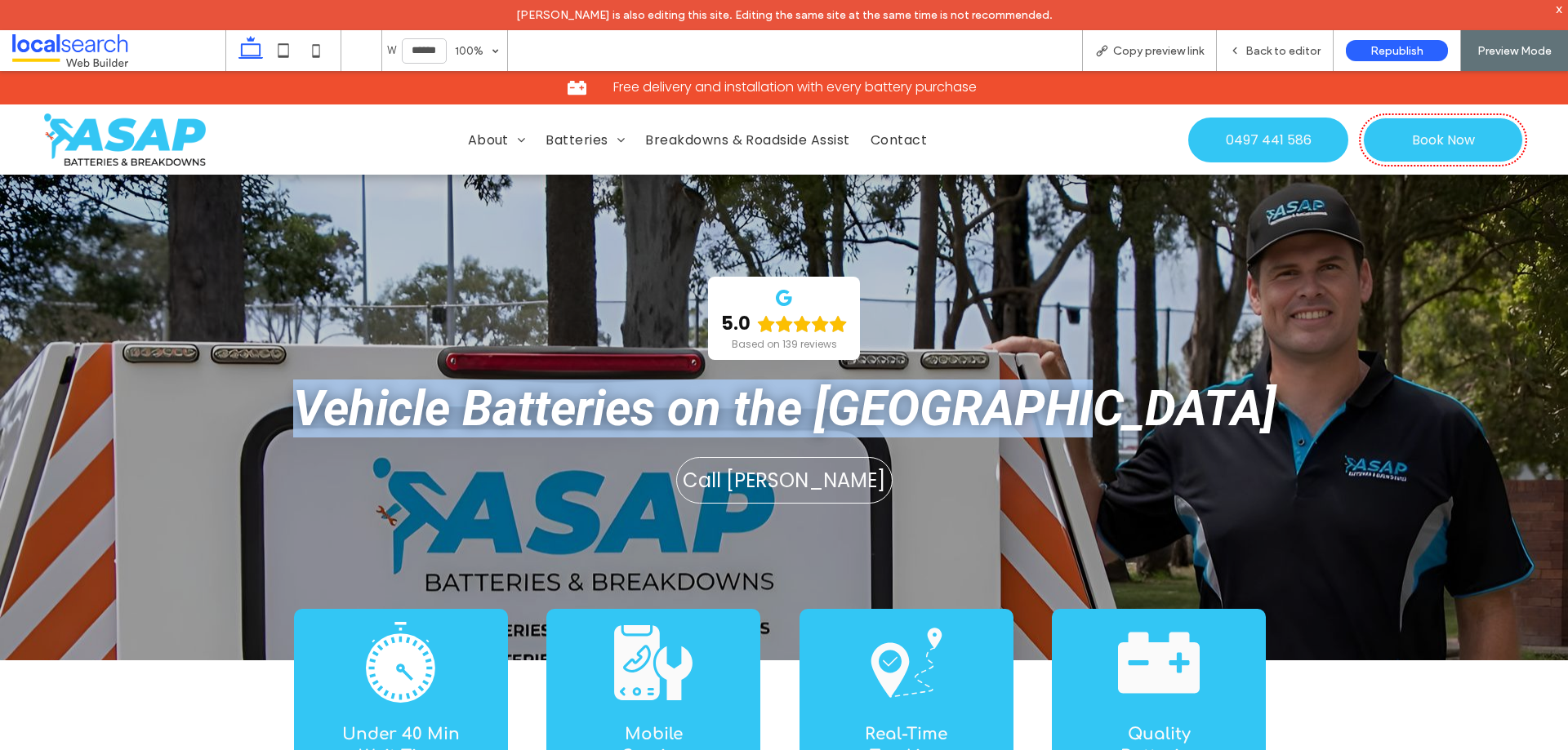
drag, startPoint x: 1187, startPoint y: 407, endPoint x: 403, endPoint y: 408, distance: 784.0
click at [403, 408] on h1 "Vehicle Batteries on the [GEOGRAPHIC_DATA]" at bounding box center [784, 408] width 1065 height 58
copy span "Vehicle Batteries on the [GEOGRAPHIC_DATA]"
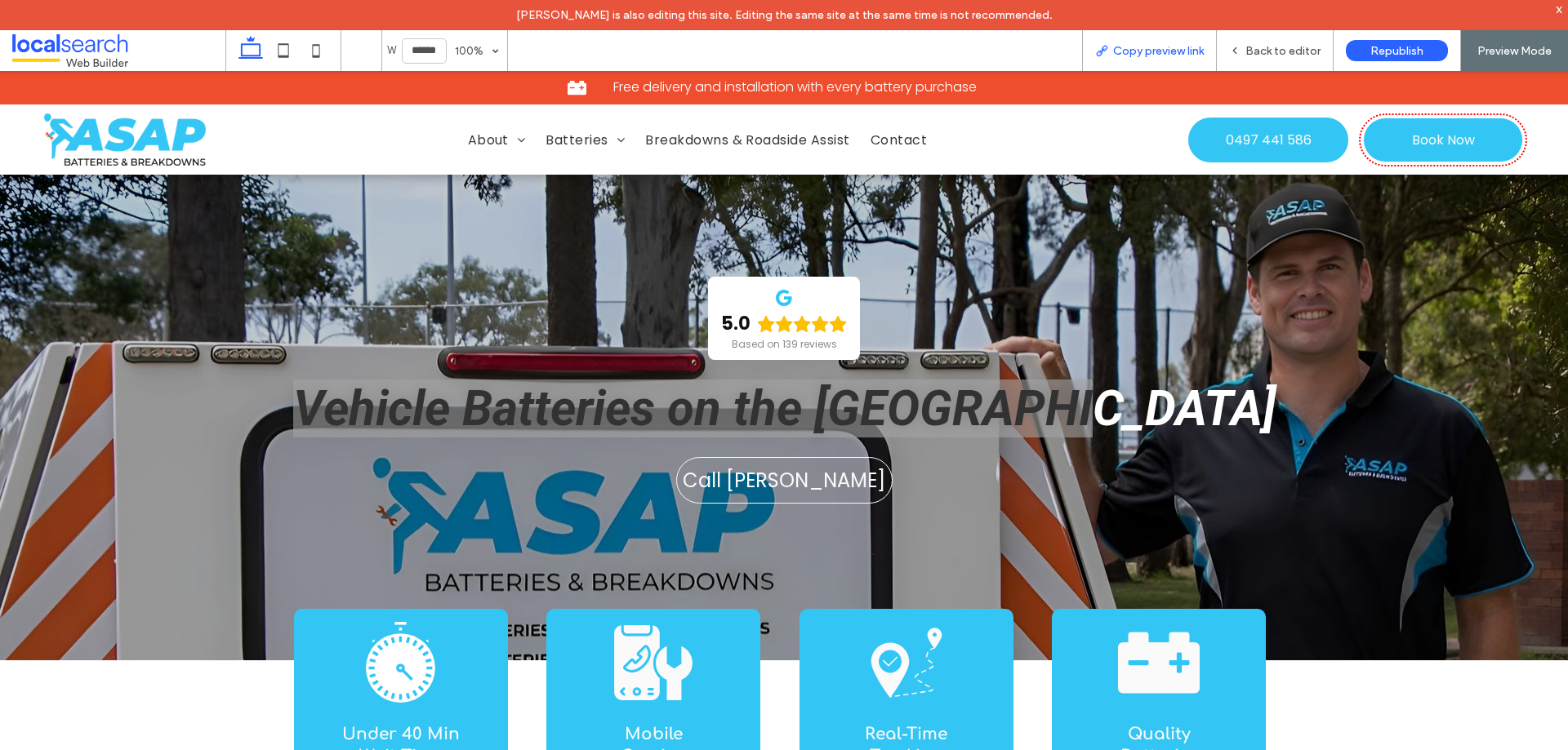
click at [1158, 46] on span "Copy preview link" at bounding box center [1158, 50] width 90 height 14
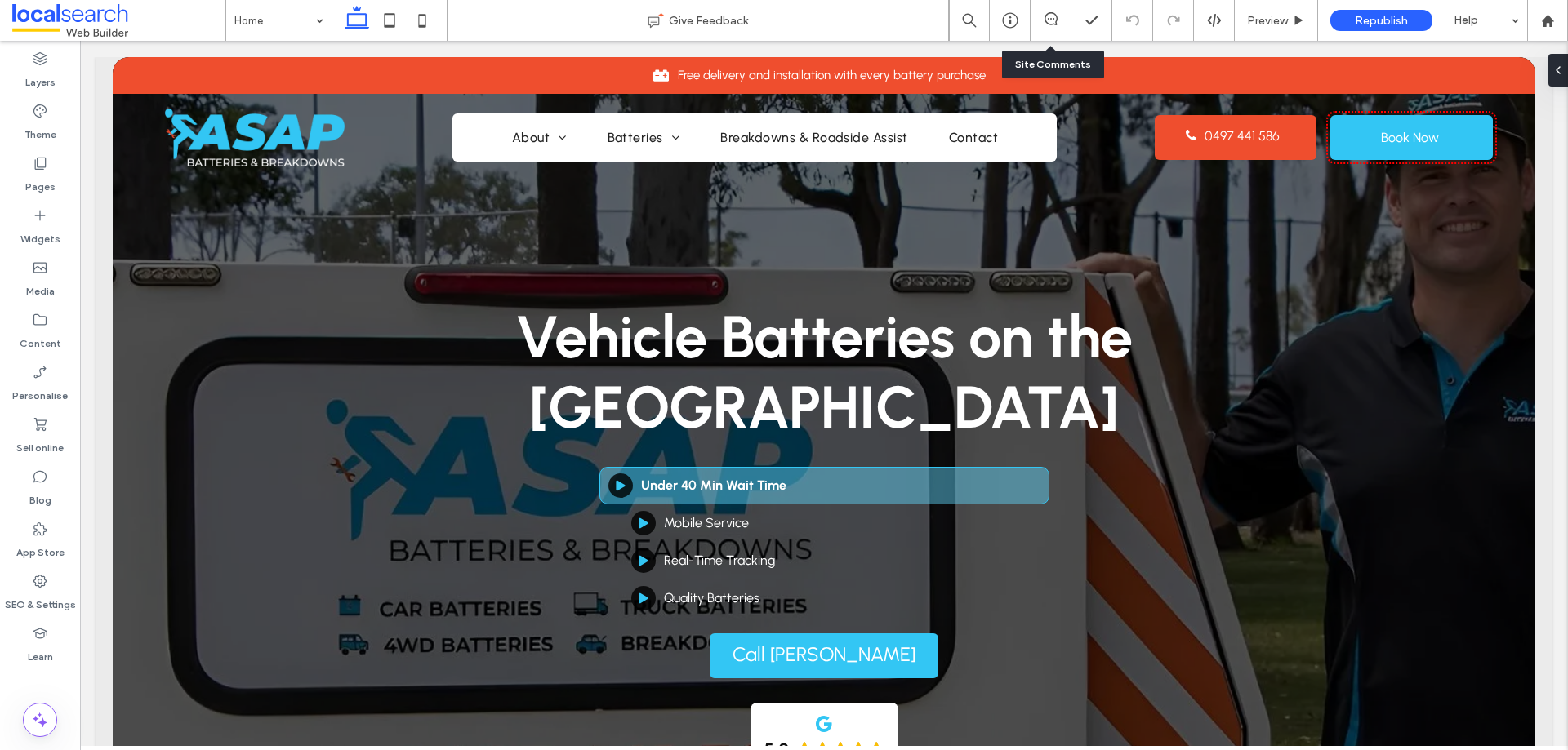
click at [1057, 26] on div at bounding box center [1051, 20] width 40 height 16
click at [1058, 13] on span at bounding box center [1051, 19] width 40 height 13
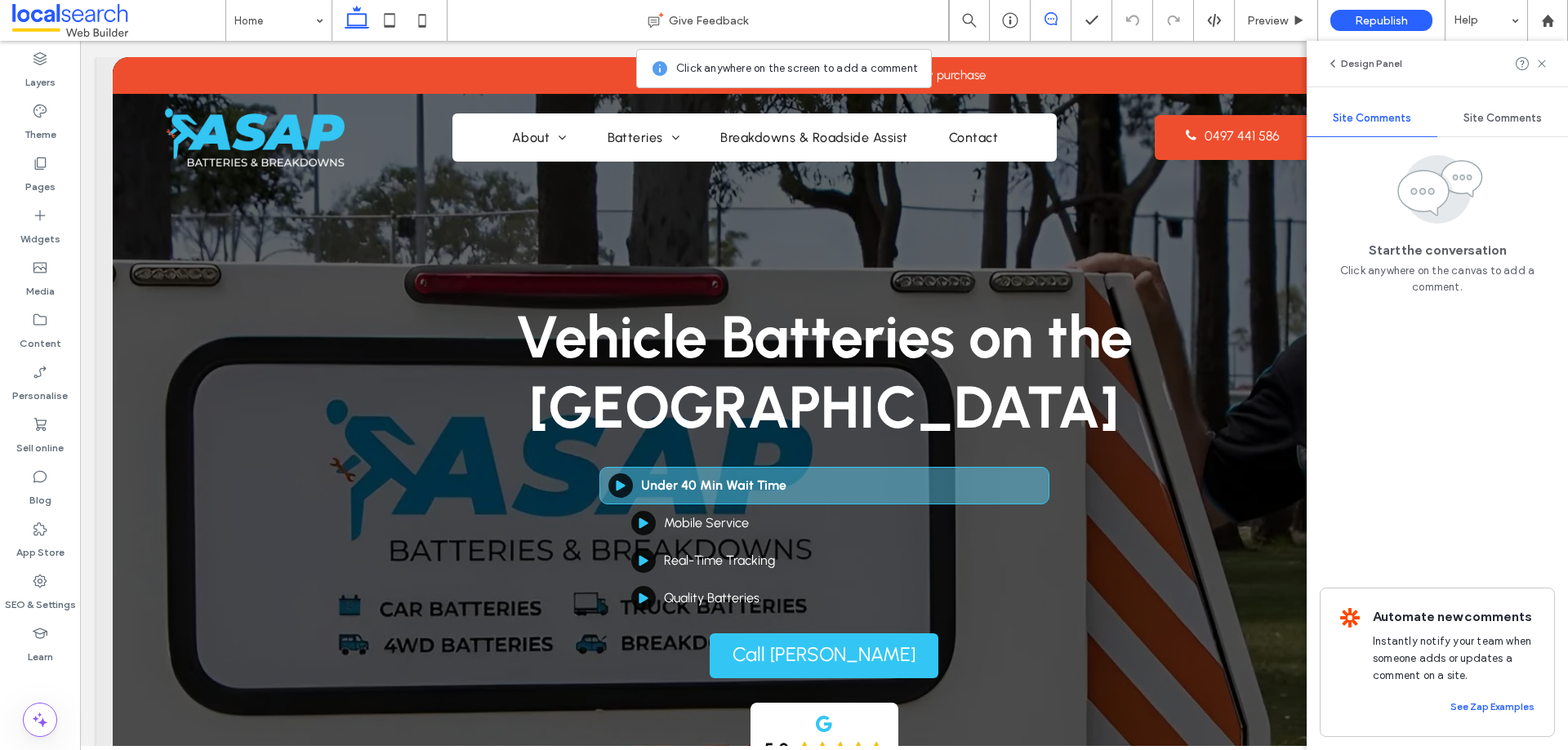
click at [1061, 20] on span at bounding box center [1051, 19] width 40 height 13
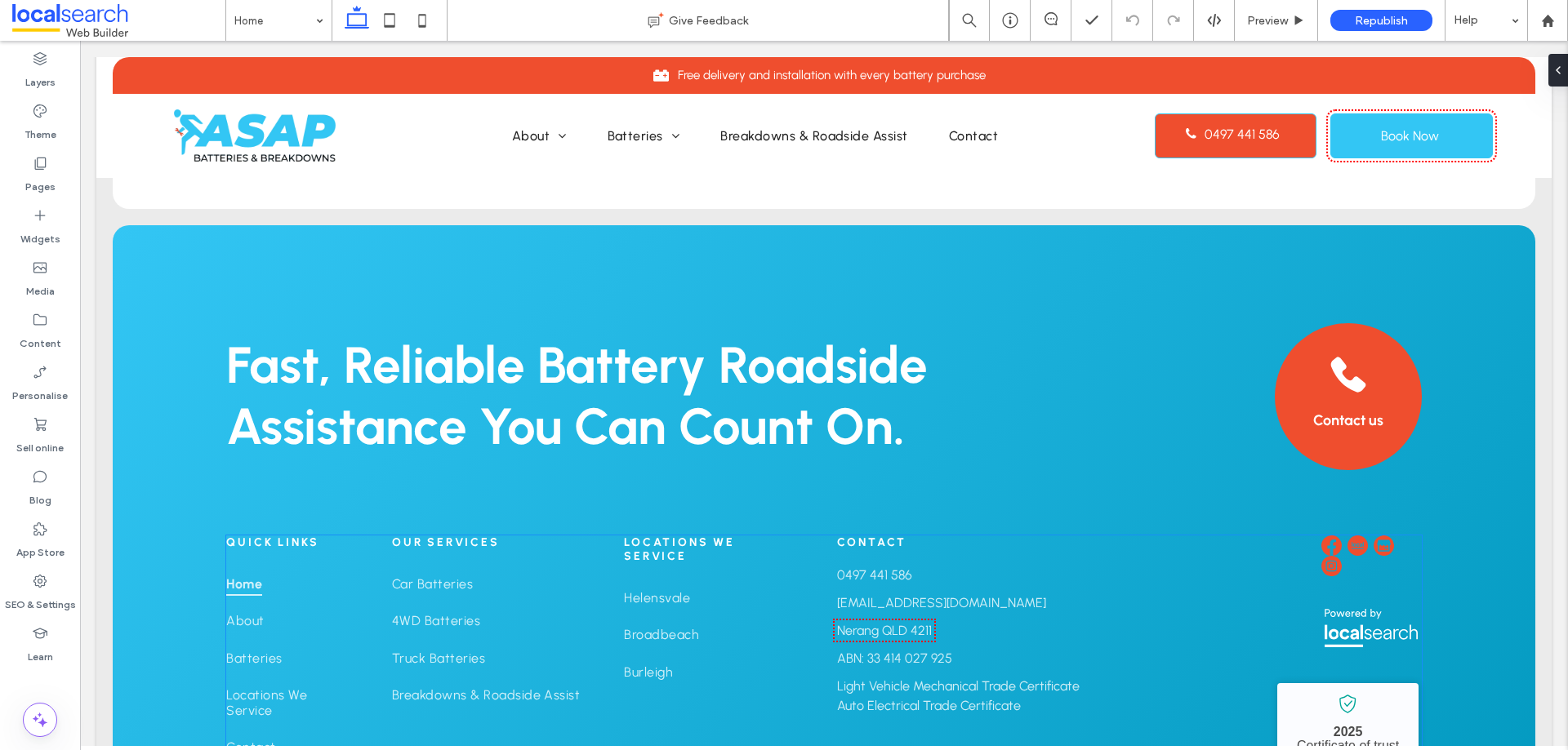
scroll to position [3685, 0]
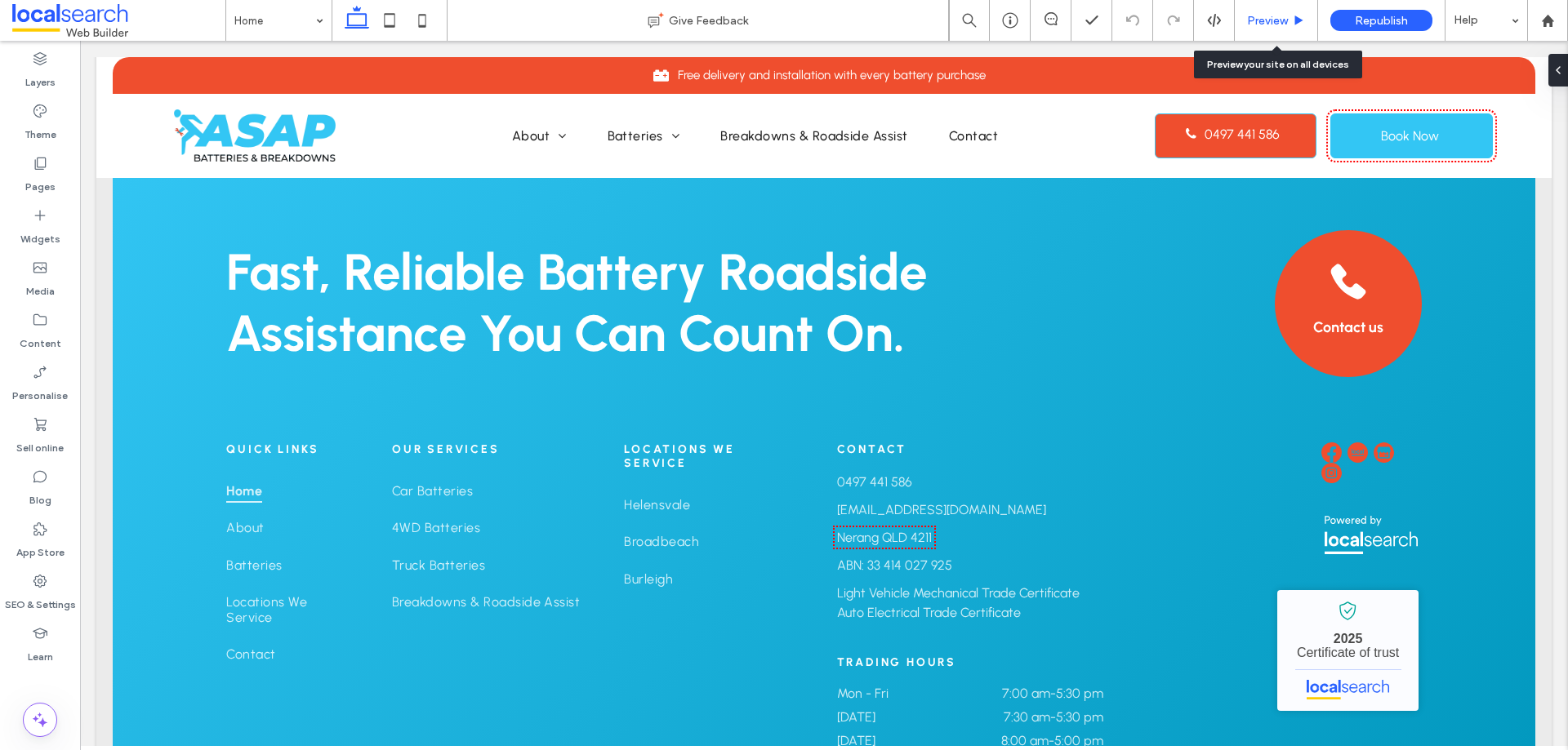
click at [1288, 22] on span "Preview" at bounding box center [1267, 21] width 41 height 14
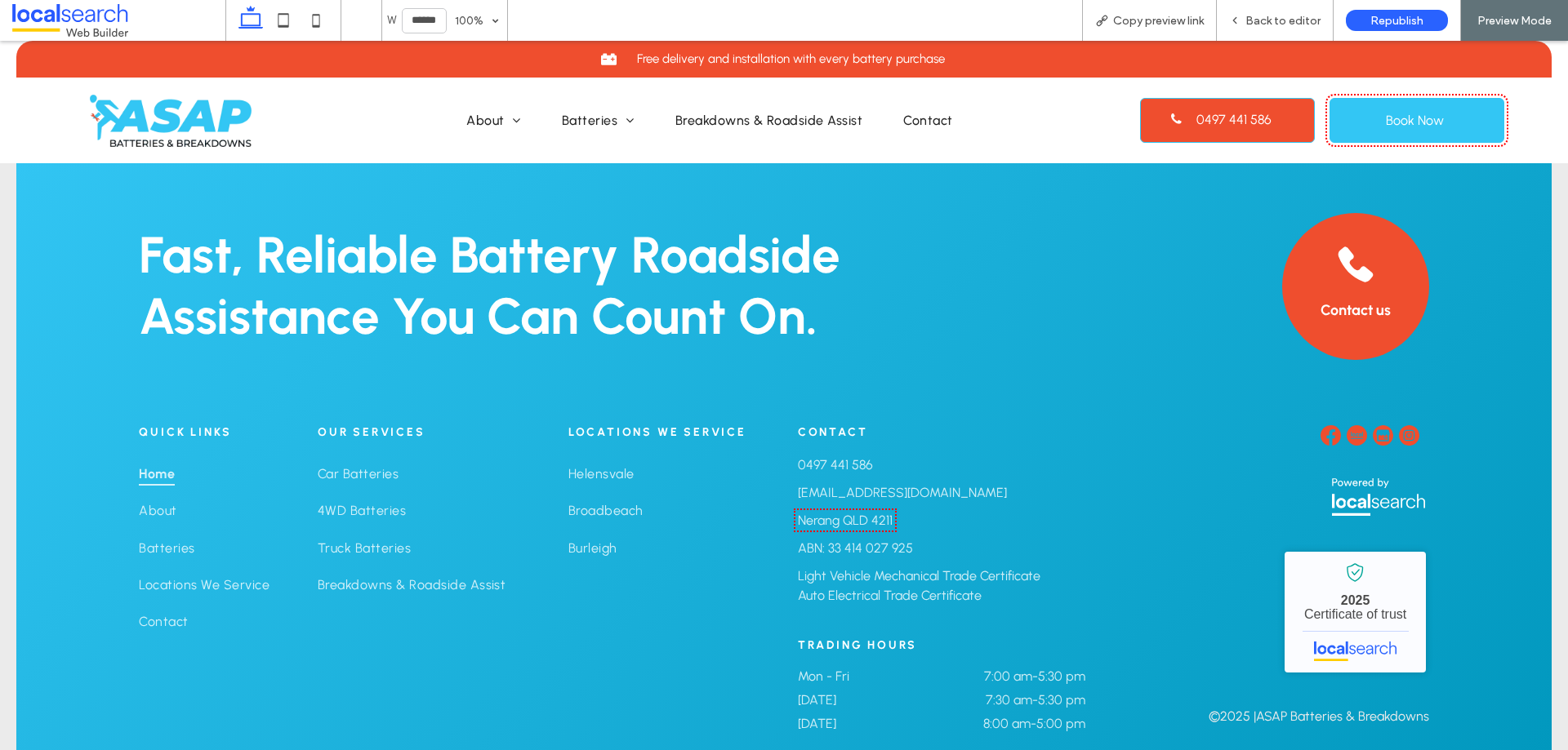
scroll to position [3702, 0]
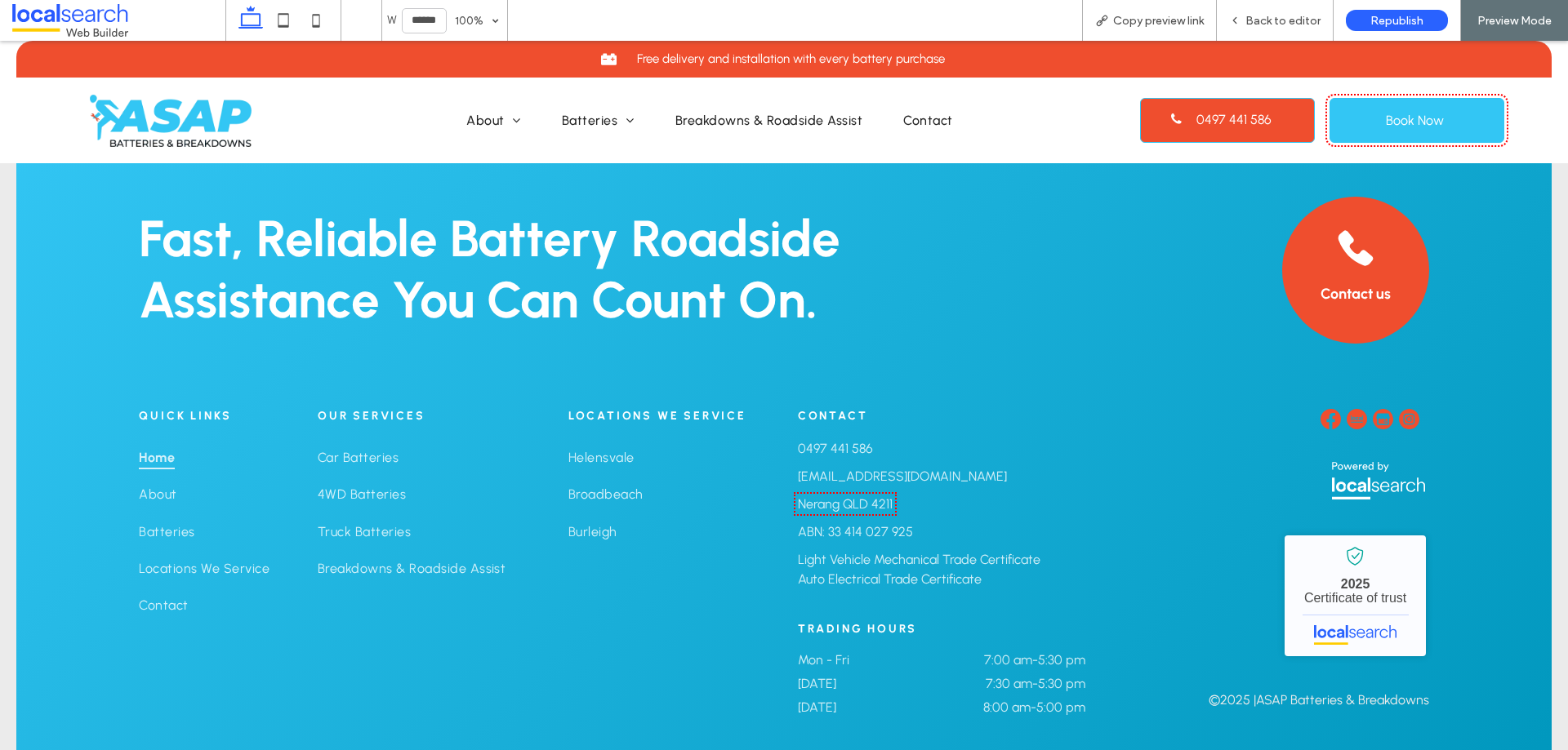
click at [1288, 22] on span "Back to editor" at bounding box center [1282, 21] width 75 height 14
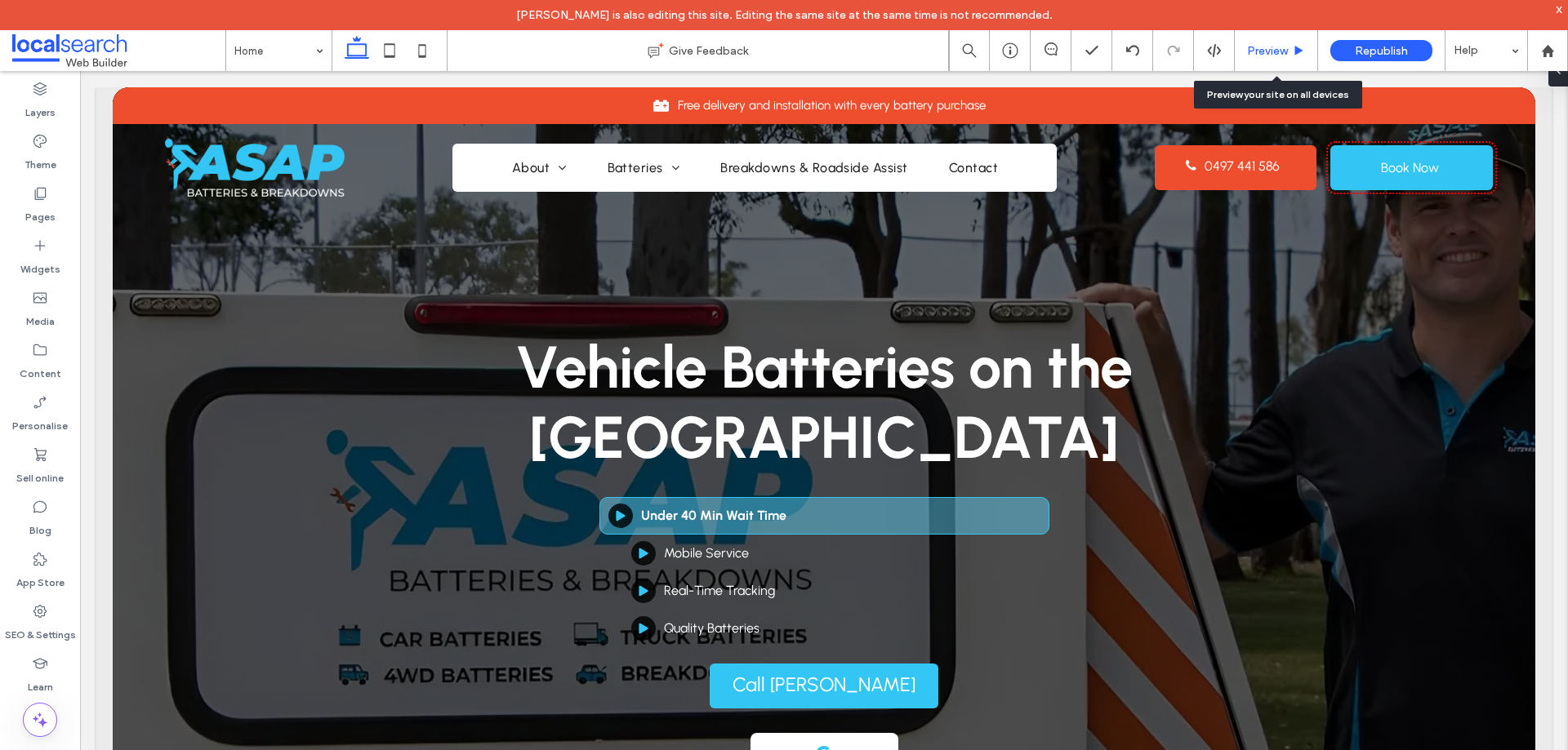
click at [1267, 49] on span "Preview" at bounding box center [1267, 50] width 41 height 14
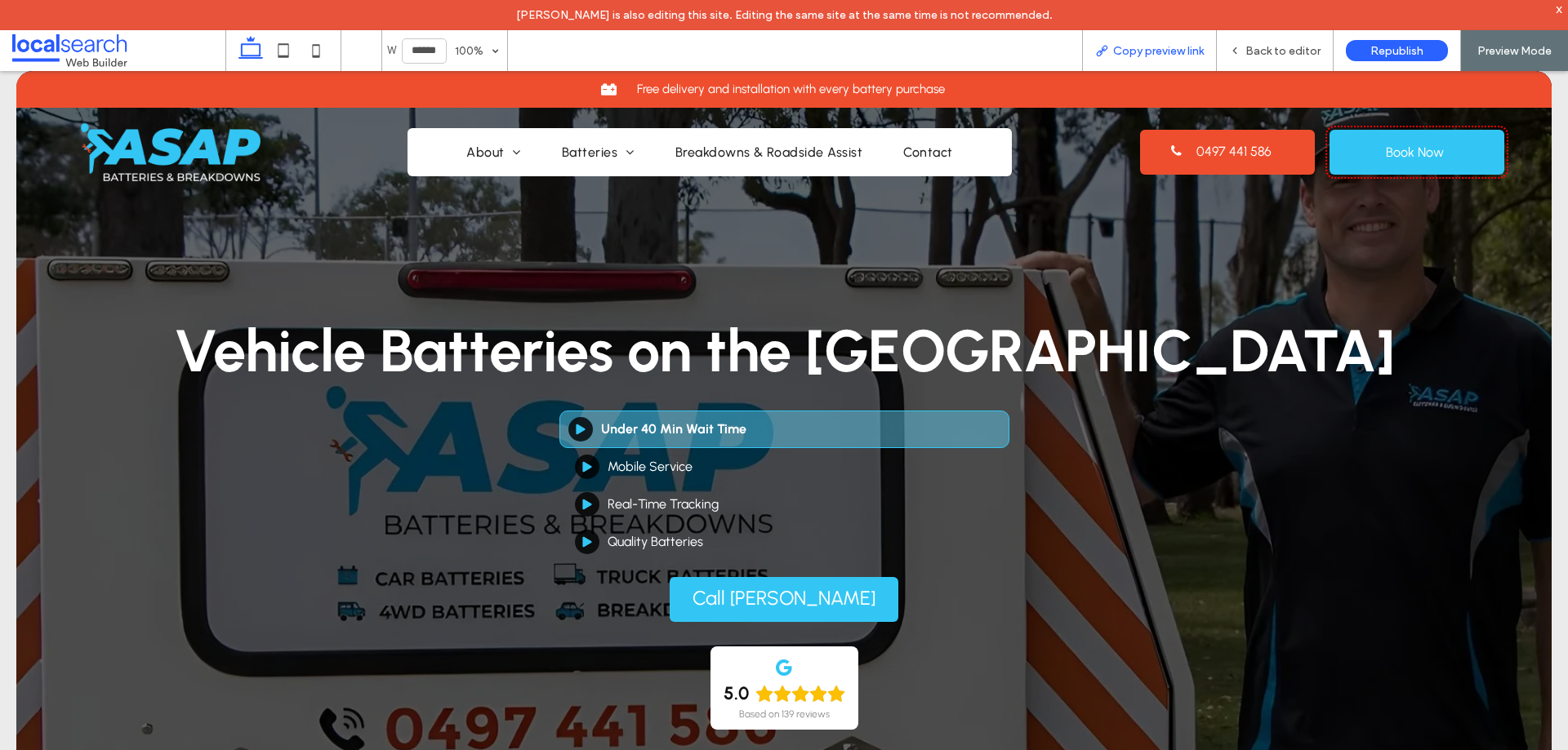
click at [1192, 51] on span "Copy preview link" at bounding box center [1158, 50] width 90 height 14
click at [1162, 50] on span "Copy preview link" at bounding box center [1158, 50] width 90 height 14
click at [1287, 54] on span "Back to editor" at bounding box center [1282, 50] width 75 height 14
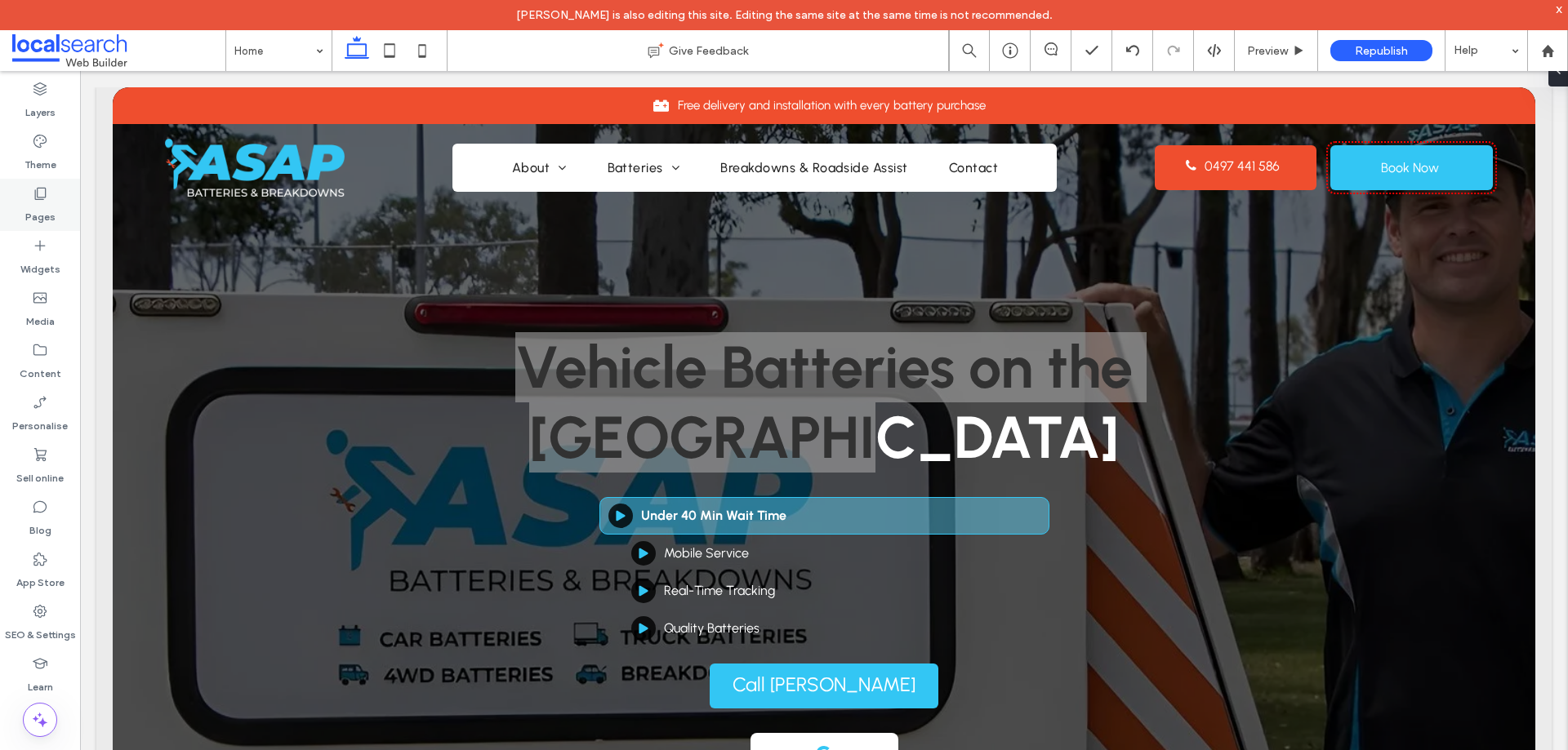
click at [33, 200] on icon at bounding box center [39, 193] width 16 height 16
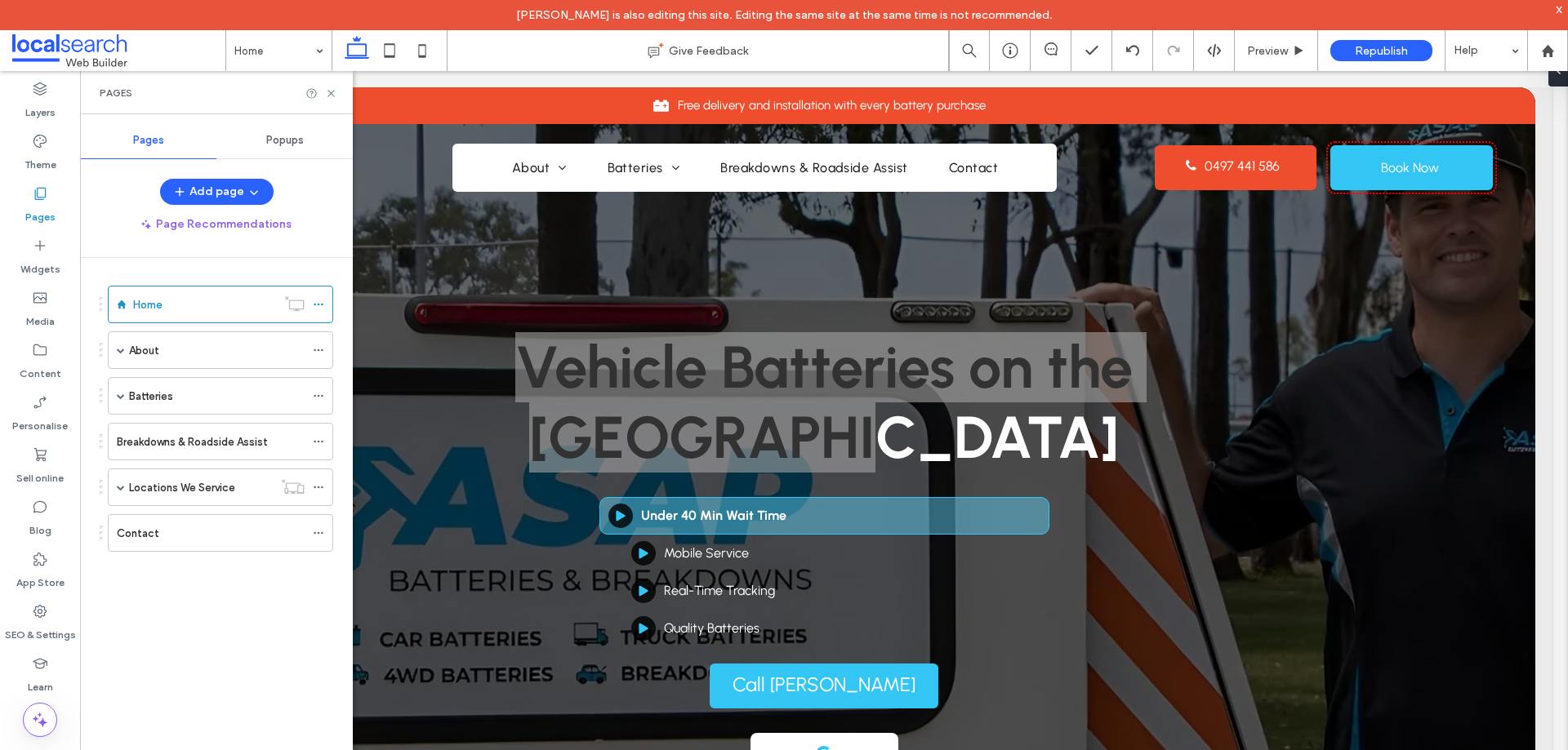
click at [283, 142] on span "Popups" at bounding box center [285, 141] width 37 height 13
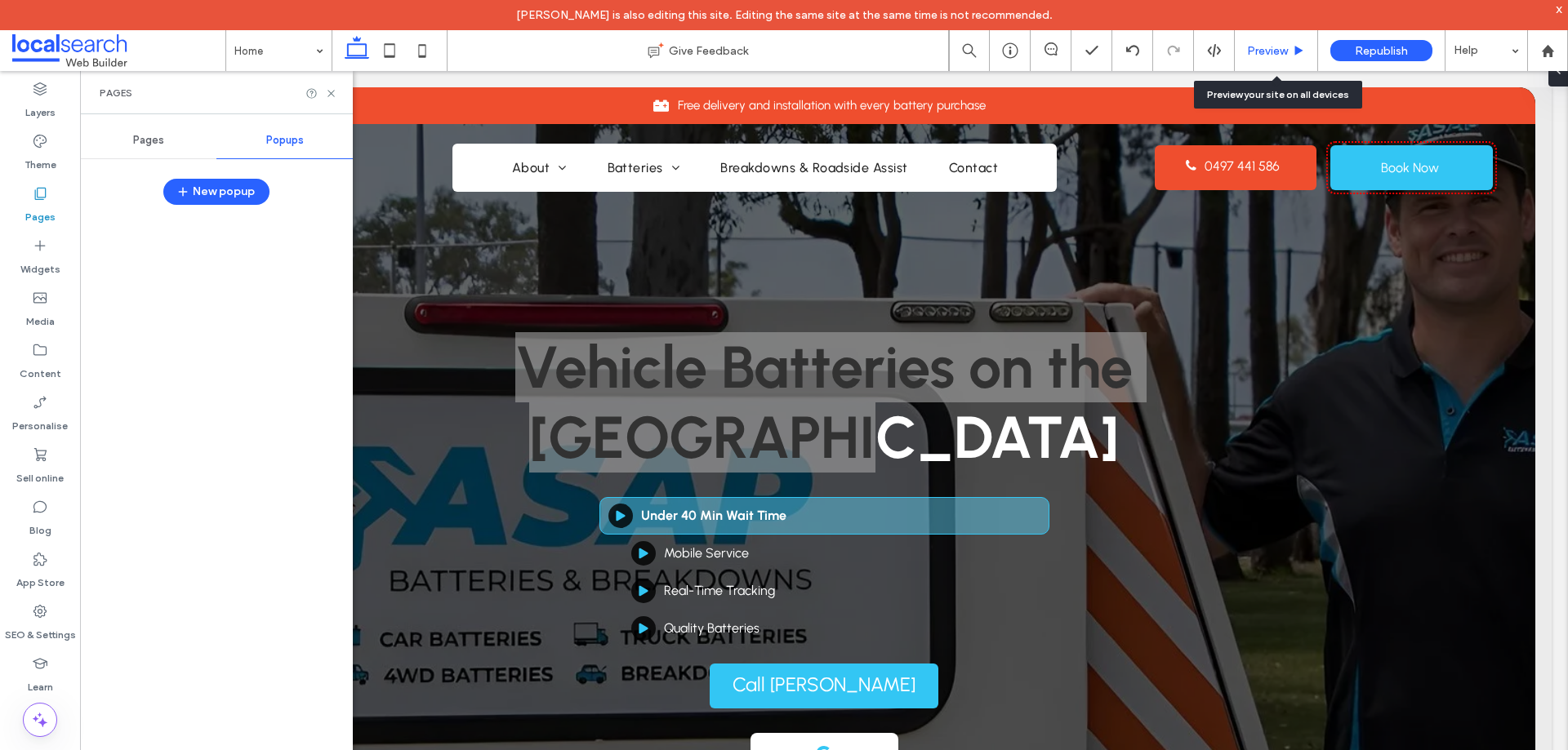
click at [1260, 51] on span "Preview" at bounding box center [1267, 50] width 41 height 14
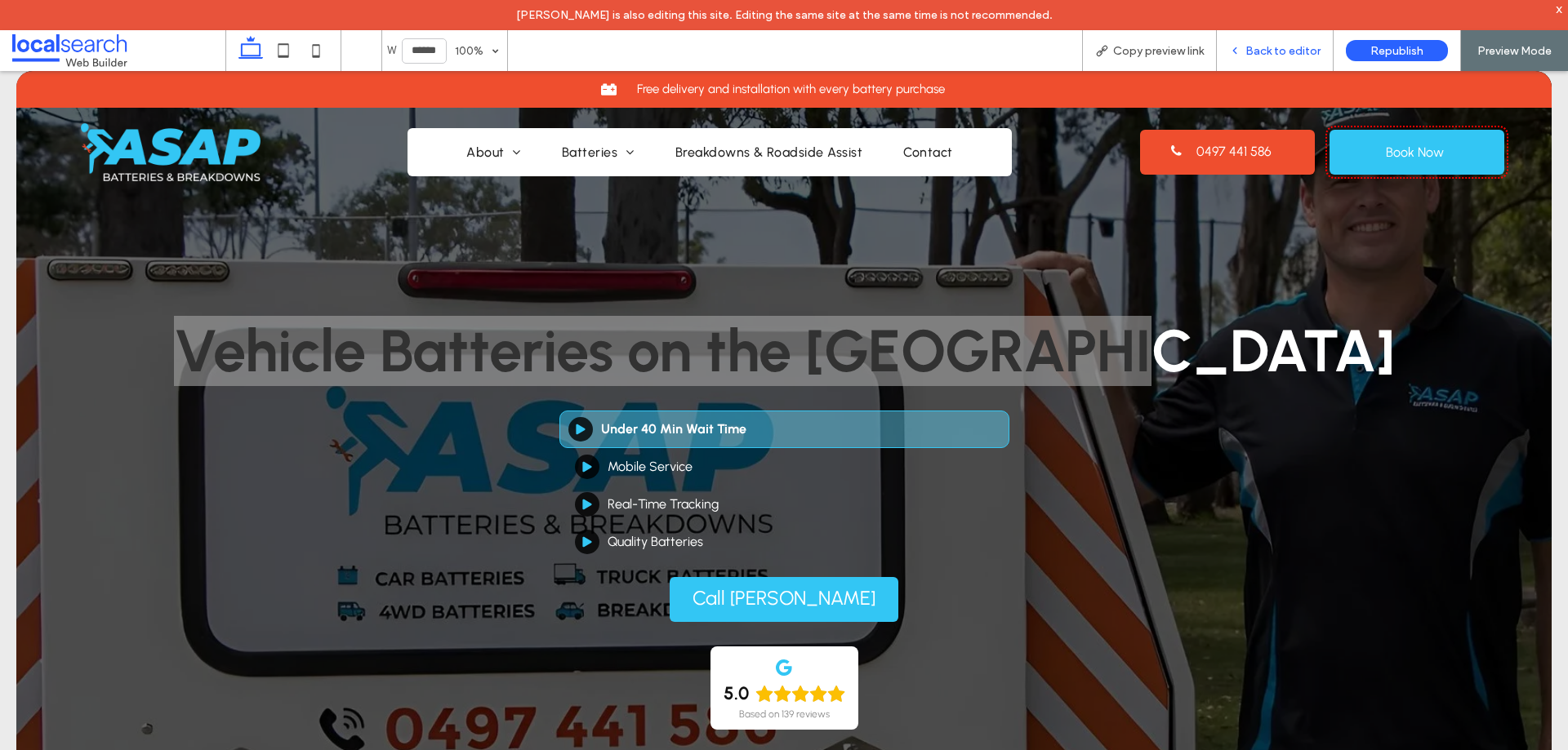
click at [1260, 48] on span "Back to editor" at bounding box center [1282, 50] width 75 height 14
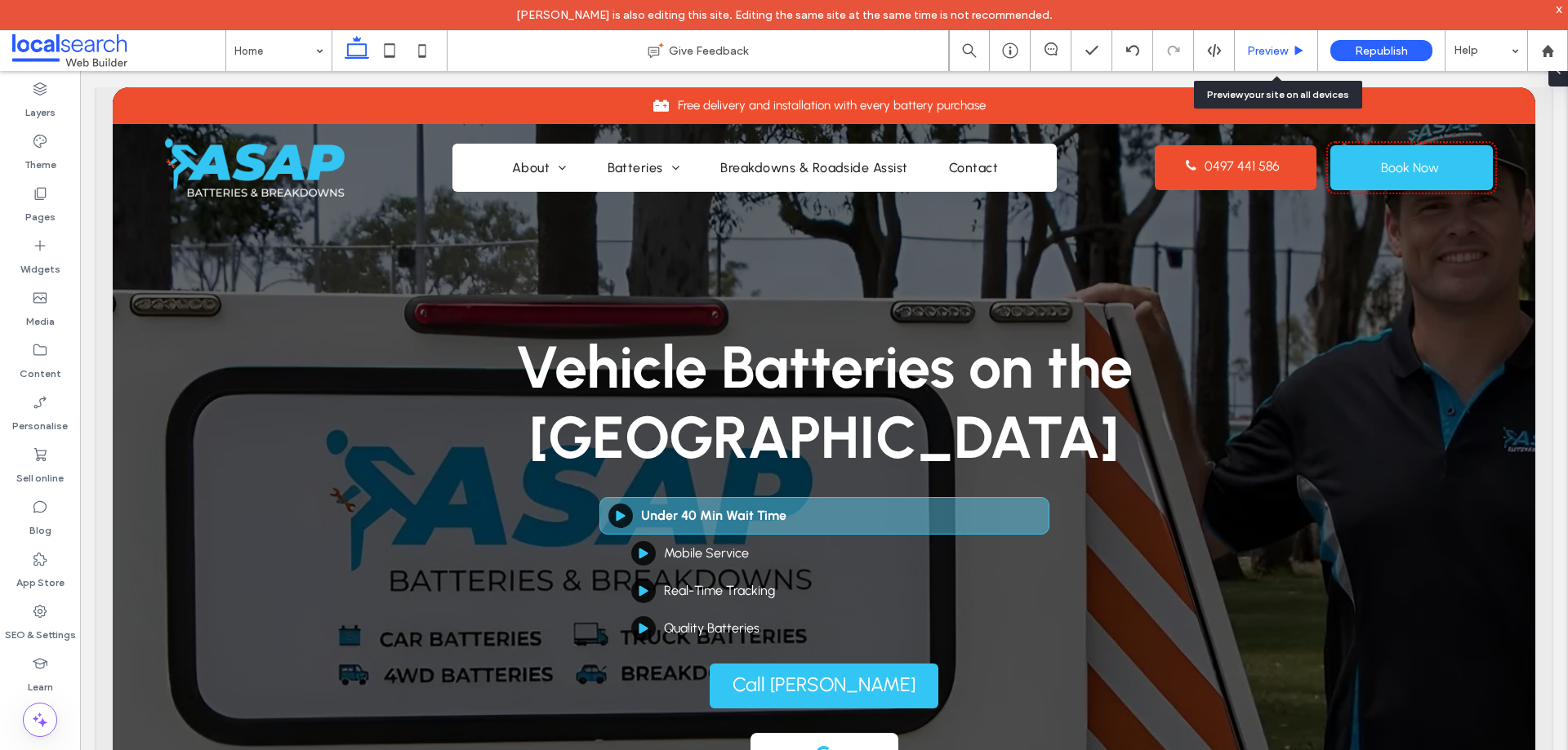
click at [1259, 39] on div "Preview" at bounding box center [1277, 50] width 84 height 41
click at [1259, 45] on span "Preview" at bounding box center [1267, 50] width 41 height 14
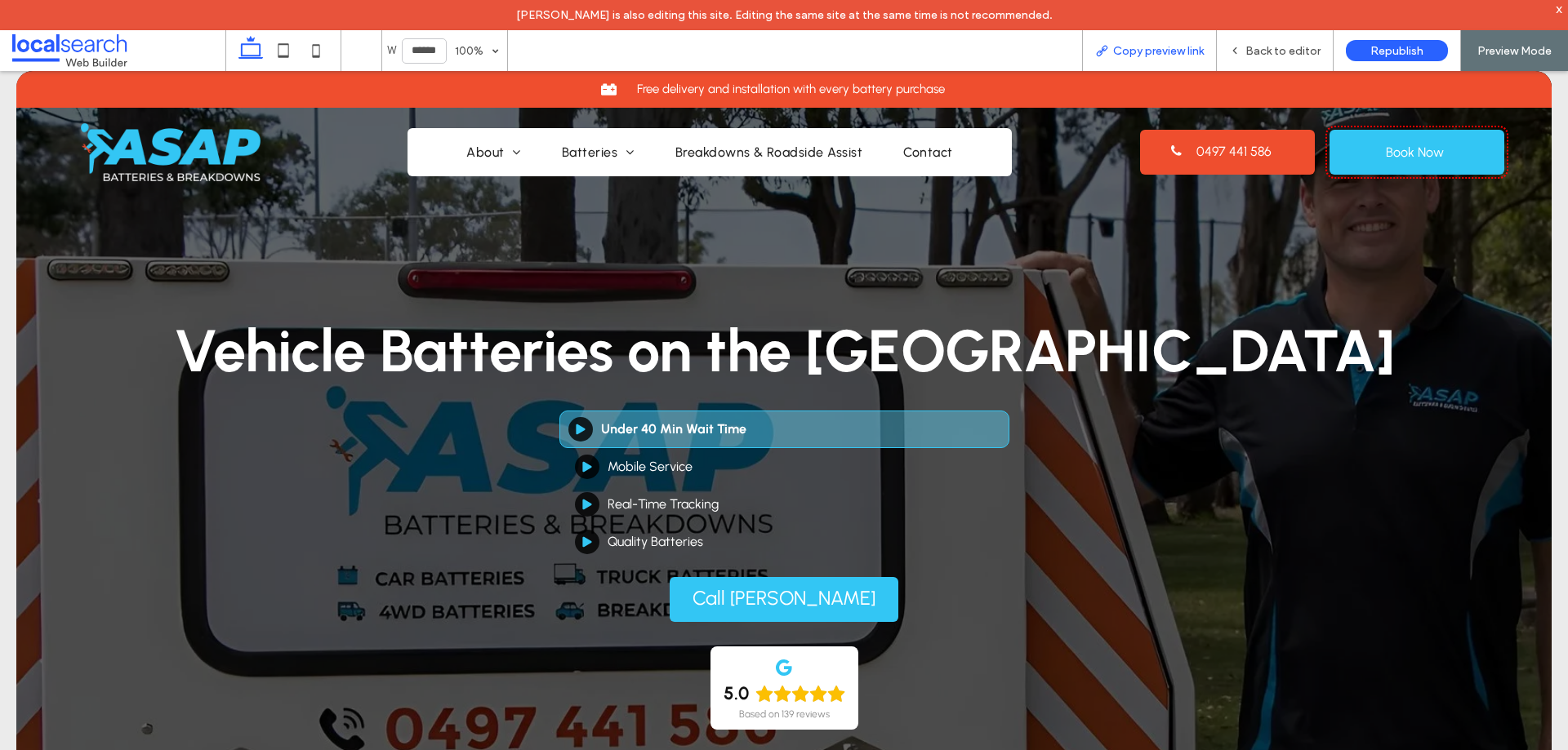
click at [1180, 49] on span "Copy preview link" at bounding box center [1158, 50] width 90 height 14
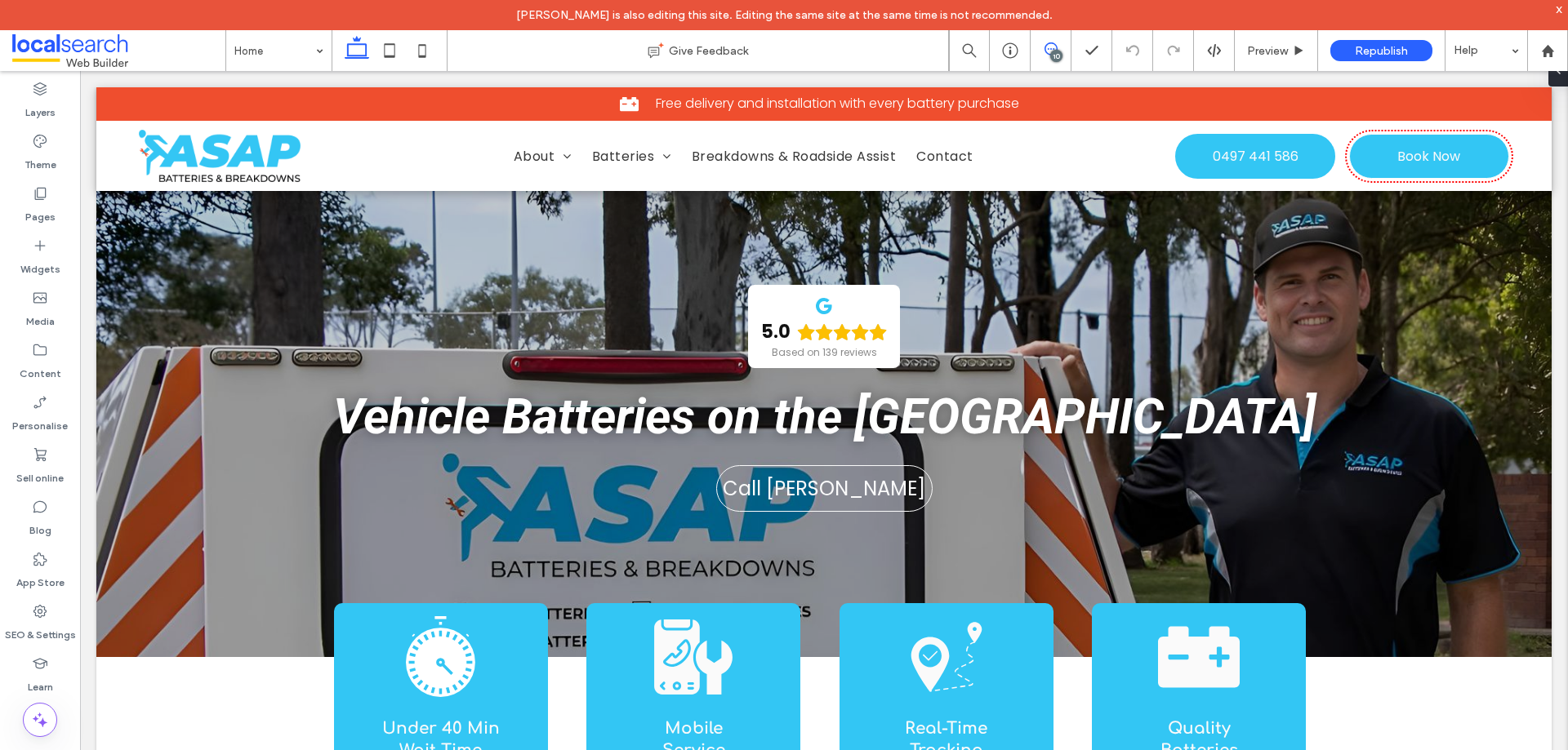
click at [1049, 45] on icon at bounding box center [1051, 49] width 13 height 13
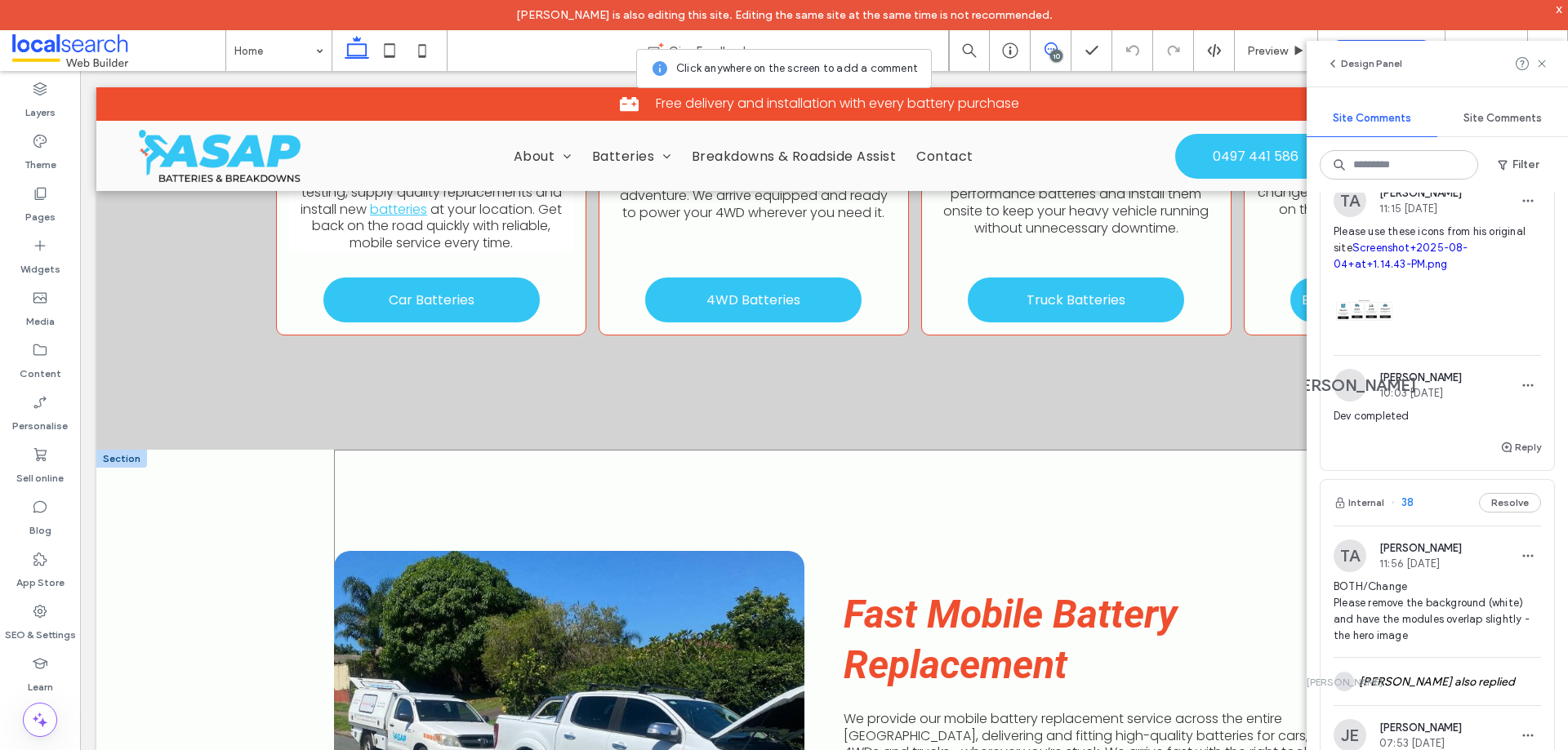
scroll to position [1307, 0]
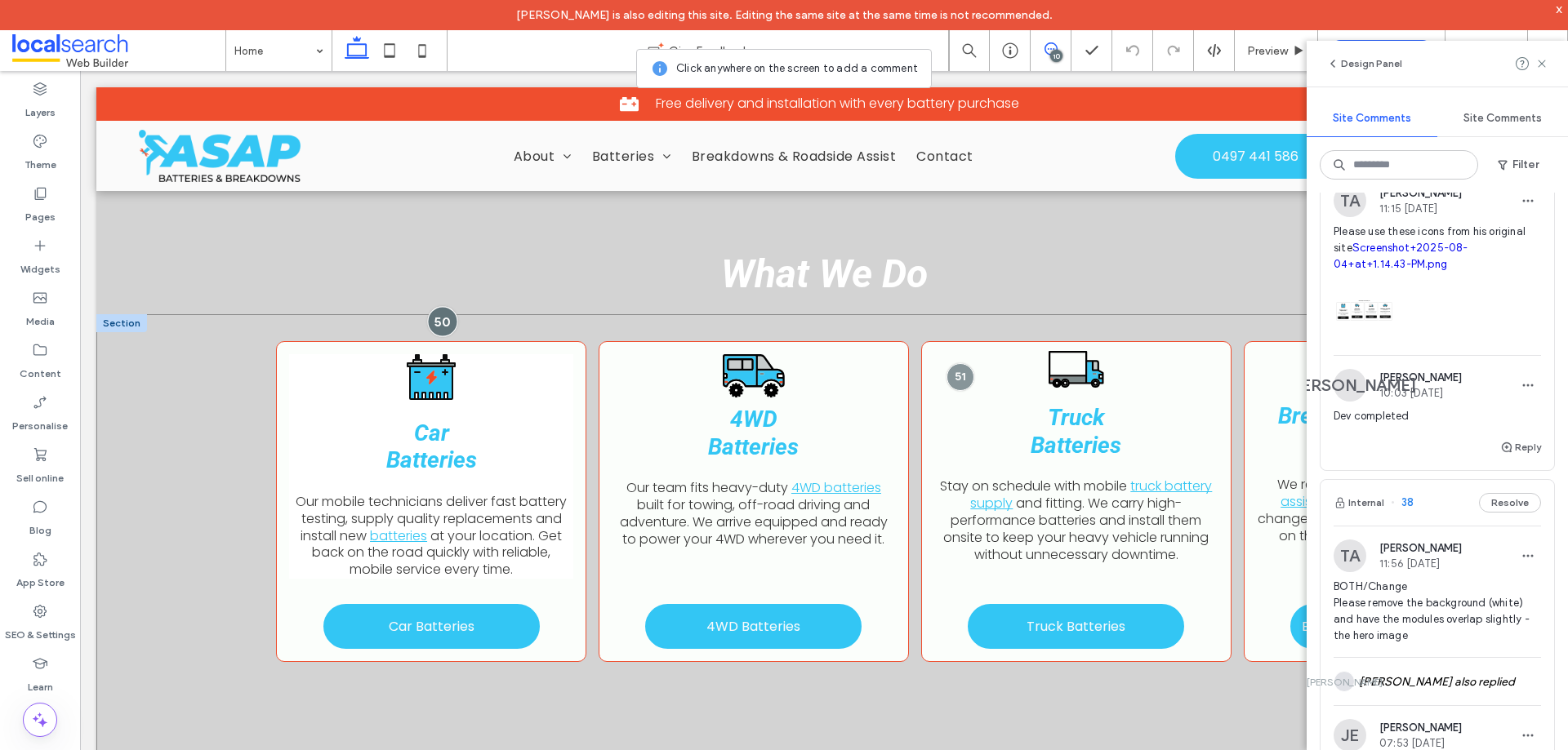
click at [436, 319] on div at bounding box center [443, 322] width 30 height 30
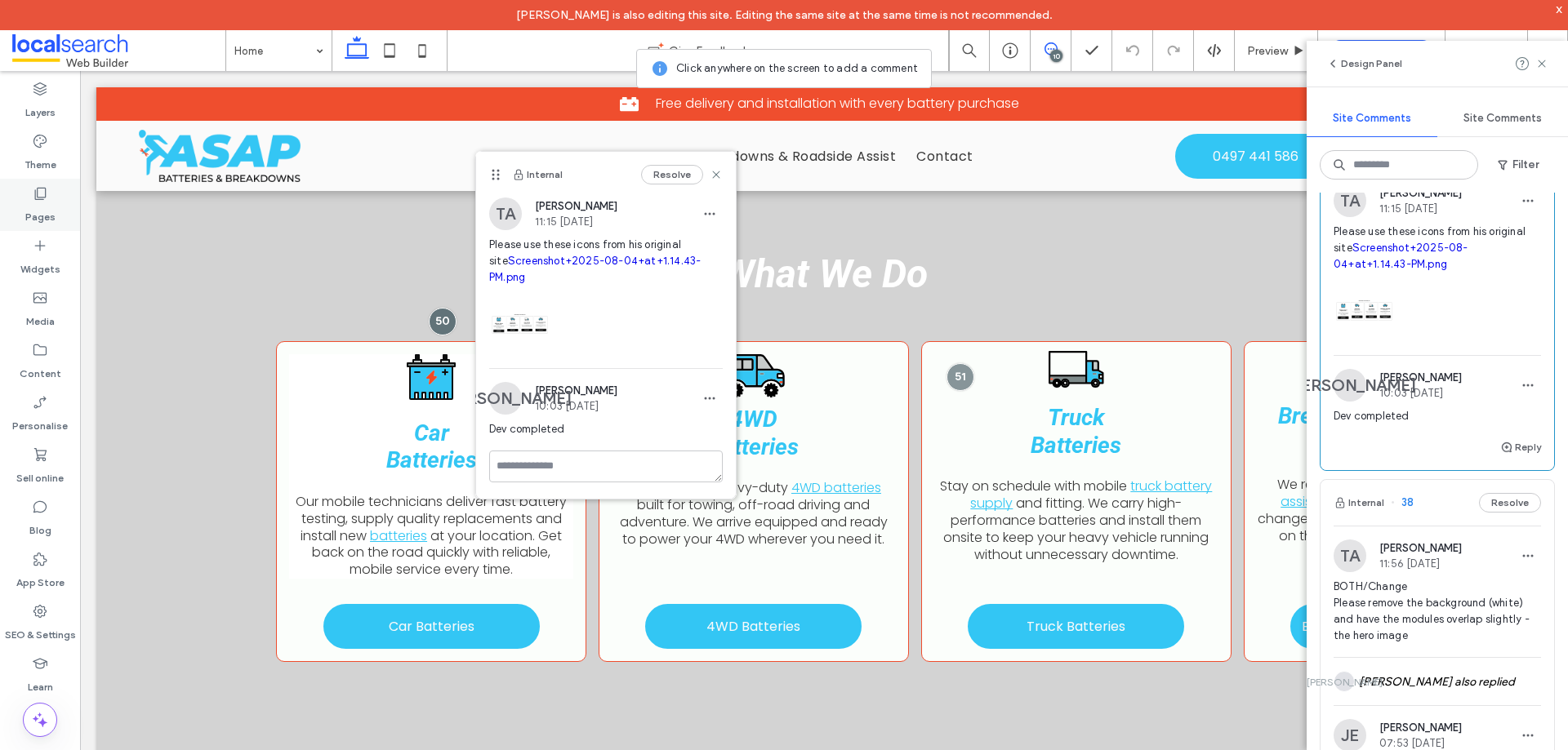
click at [38, 194] on icon at bounding box center [39, 193] width 16 height 16
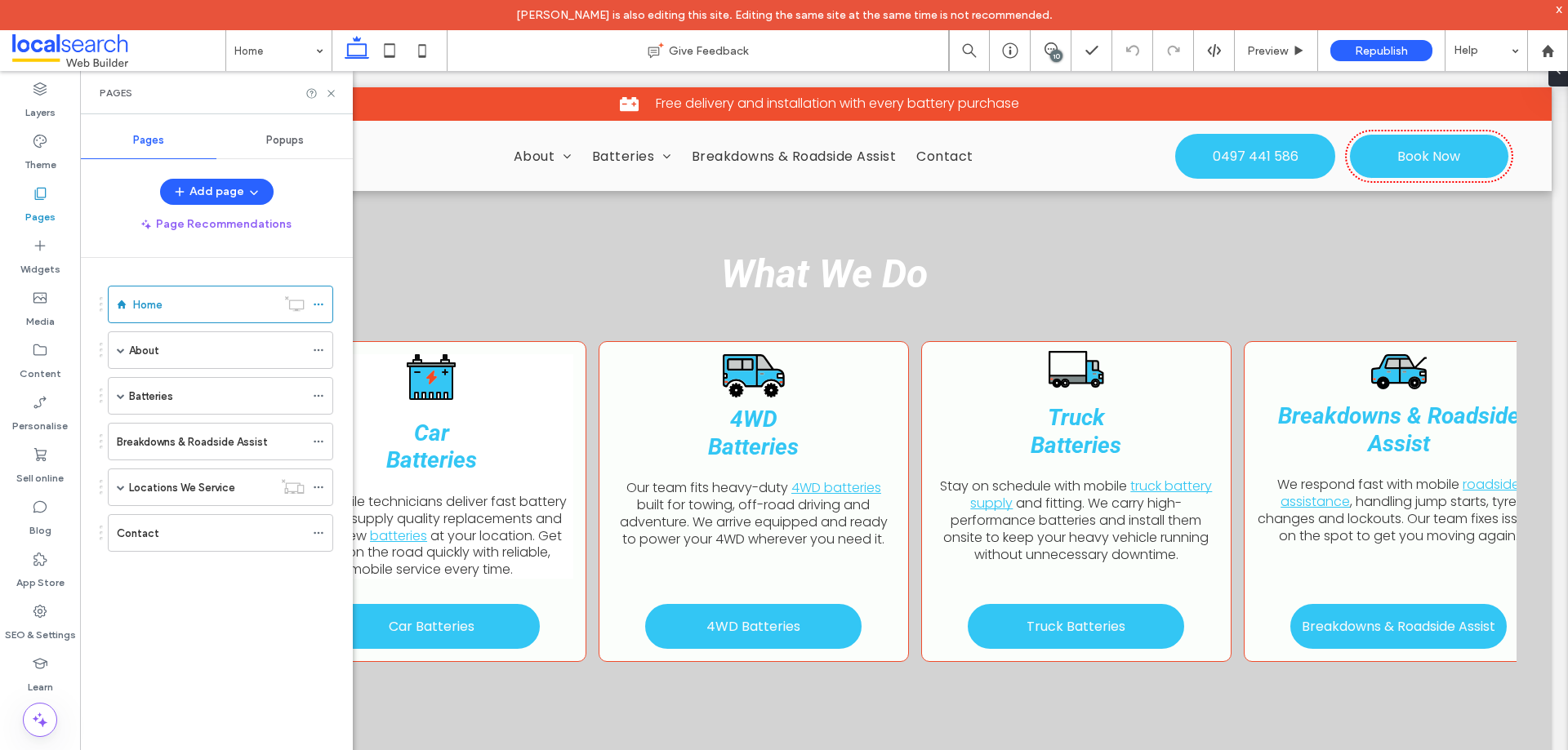
scroll to position [0, 0]
click at [306, 146] on div "Popups" at bounding box center [284, 141] width 136 height 36
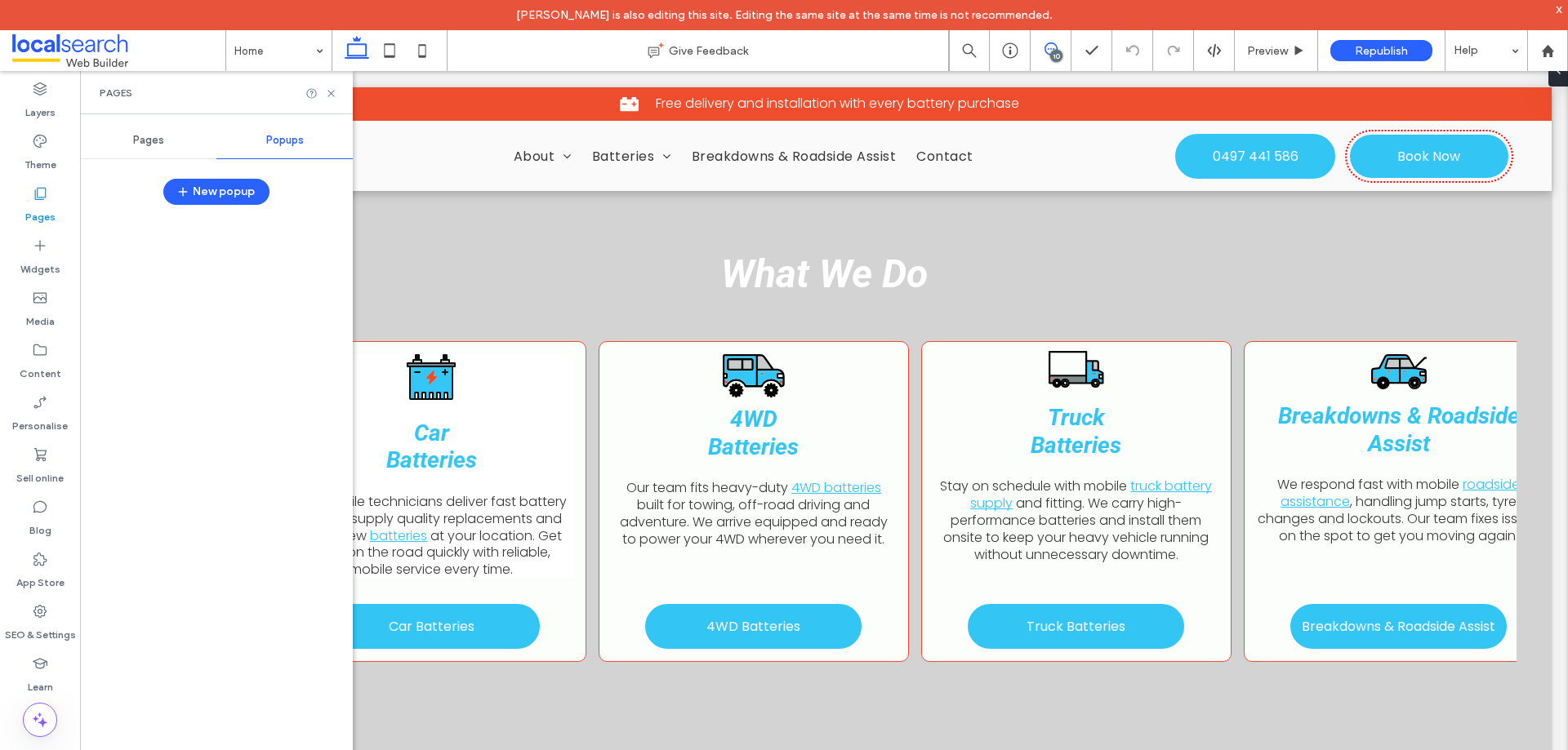
click at [1052, 47] on icon at bounding box center [1051, 49] width 13 height 13
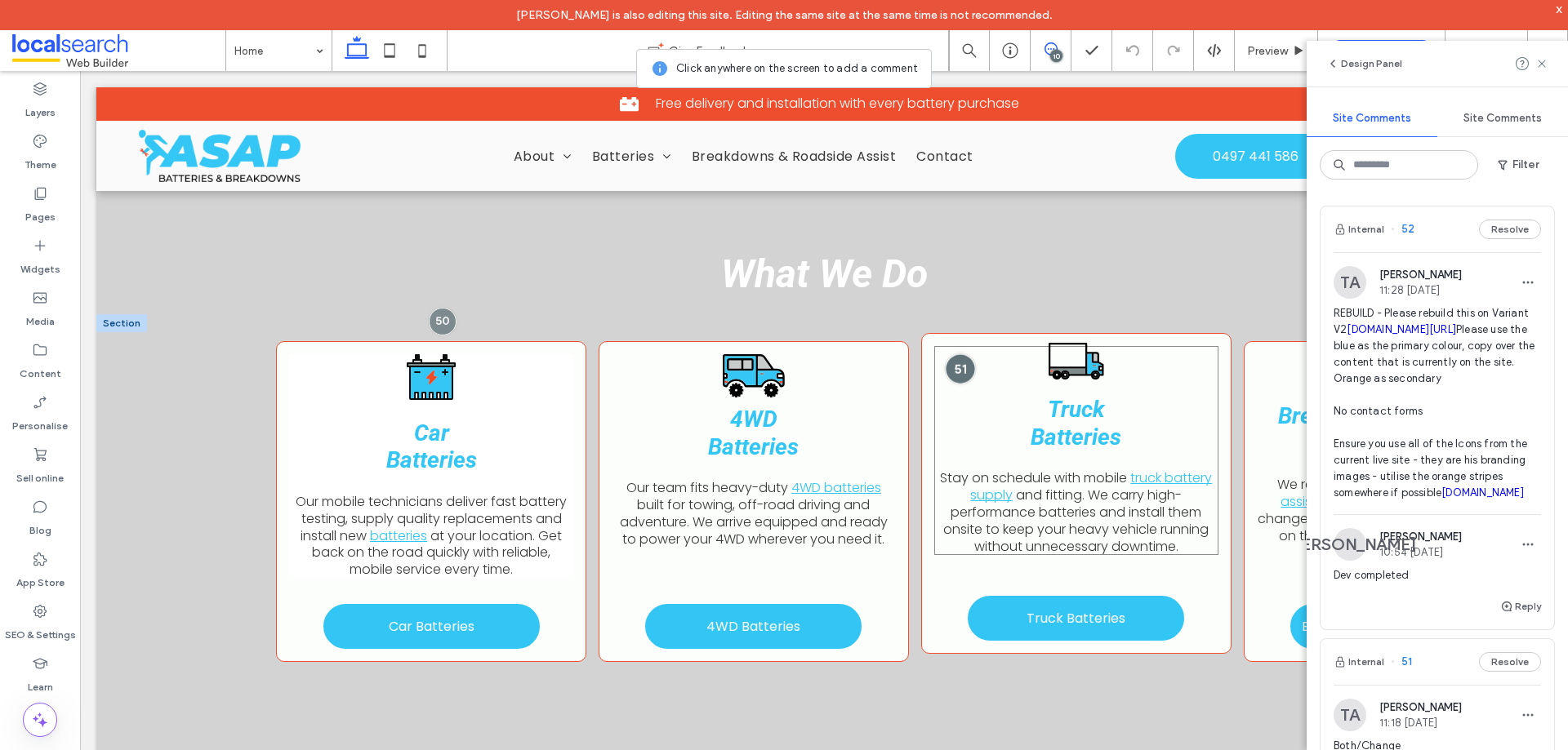
click at [955, 369] on div at bounding box center [961, 368] width 30 height 30
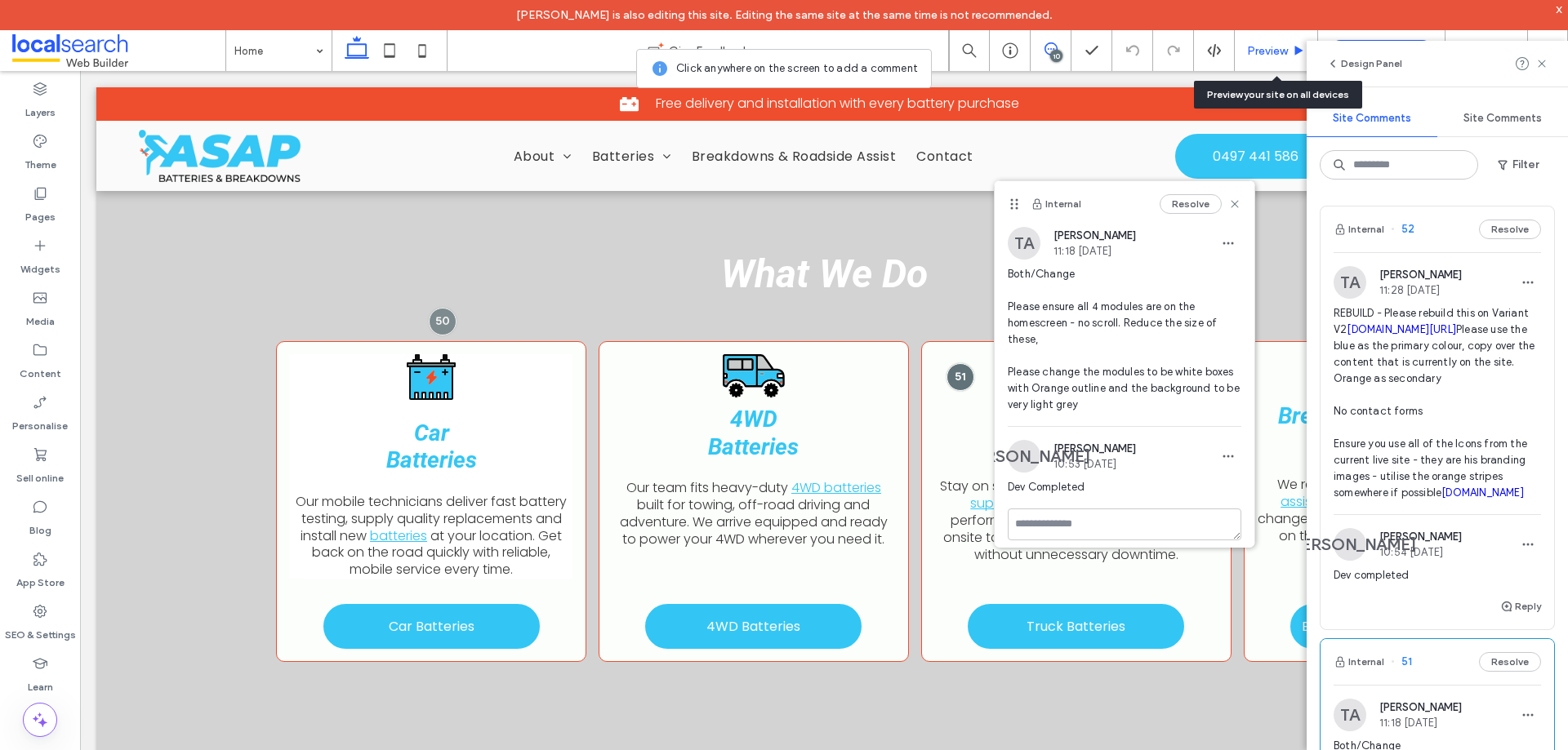
click at [1271, 53] on span "Preview" at bounding box center [1267, 50] width 41 height 14
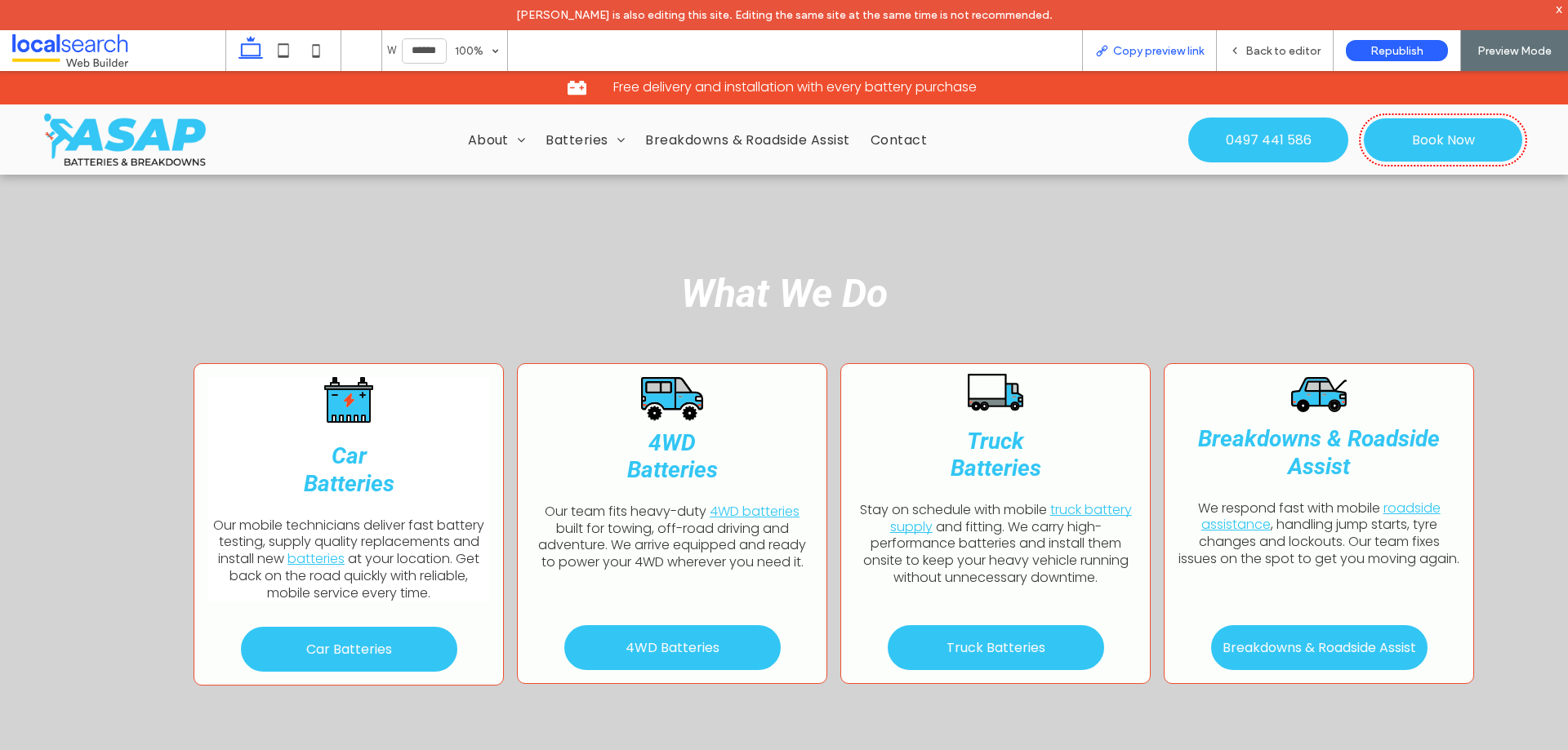
scroll to position [1323, 0]
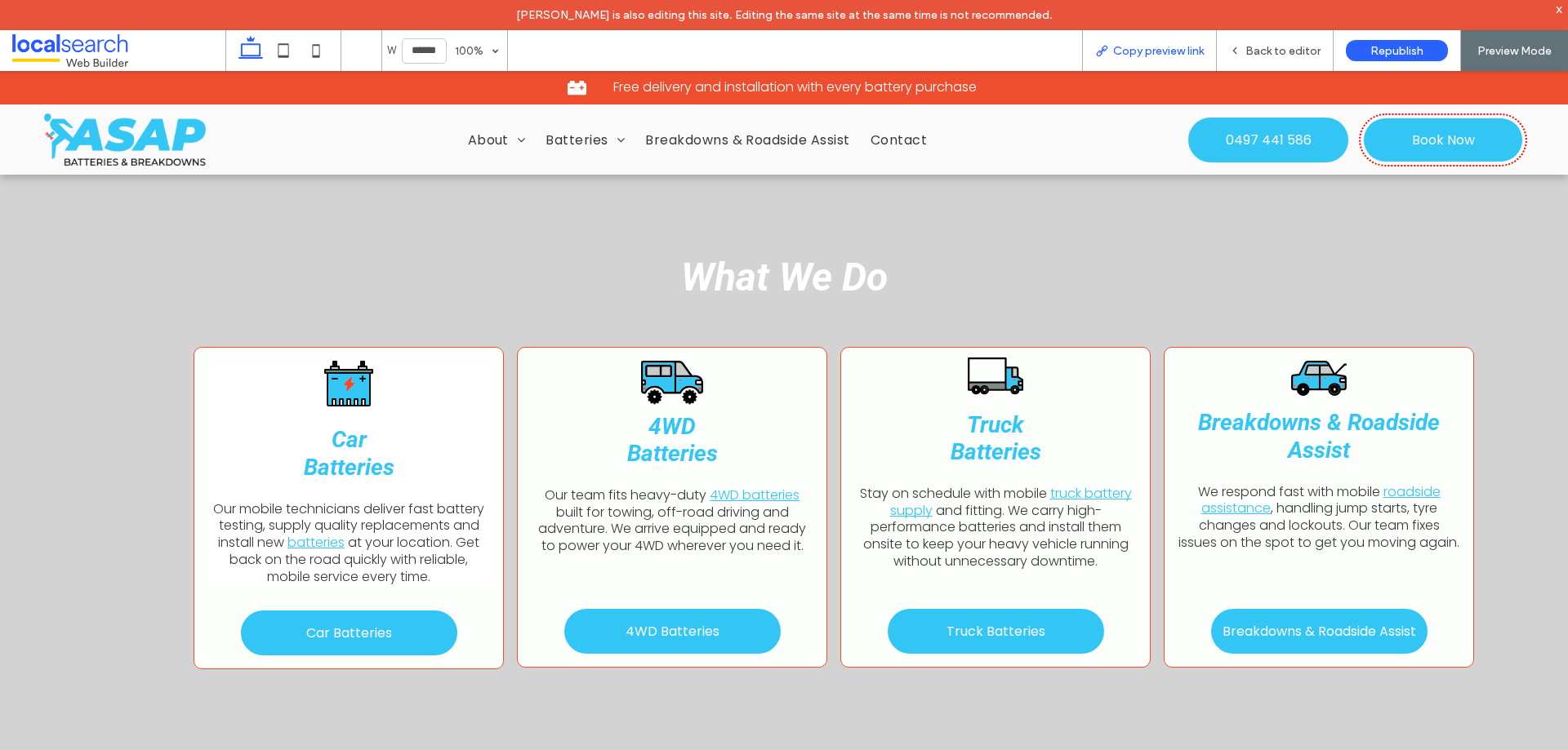
click at [1161, 50] on span "Copy preview link" at bounding box center [1158, 50] width 90 height 14
